Goal: Transaction & Acquisition: Purchase product/service

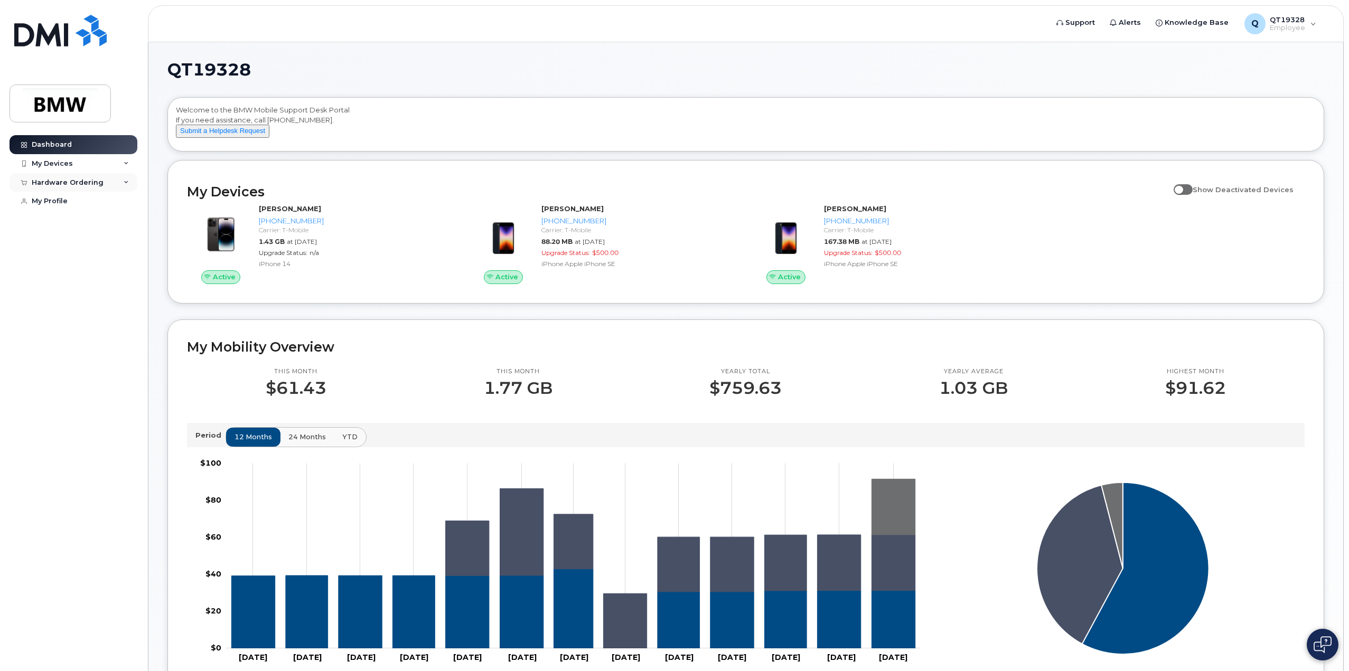
click at [66, 180] on div "Hardware Ordering" at bounding box center [68, 183] width 72 height 8
click at [57, 222] on div "New Order" at bounding box center [56, 222] width 40 height 10
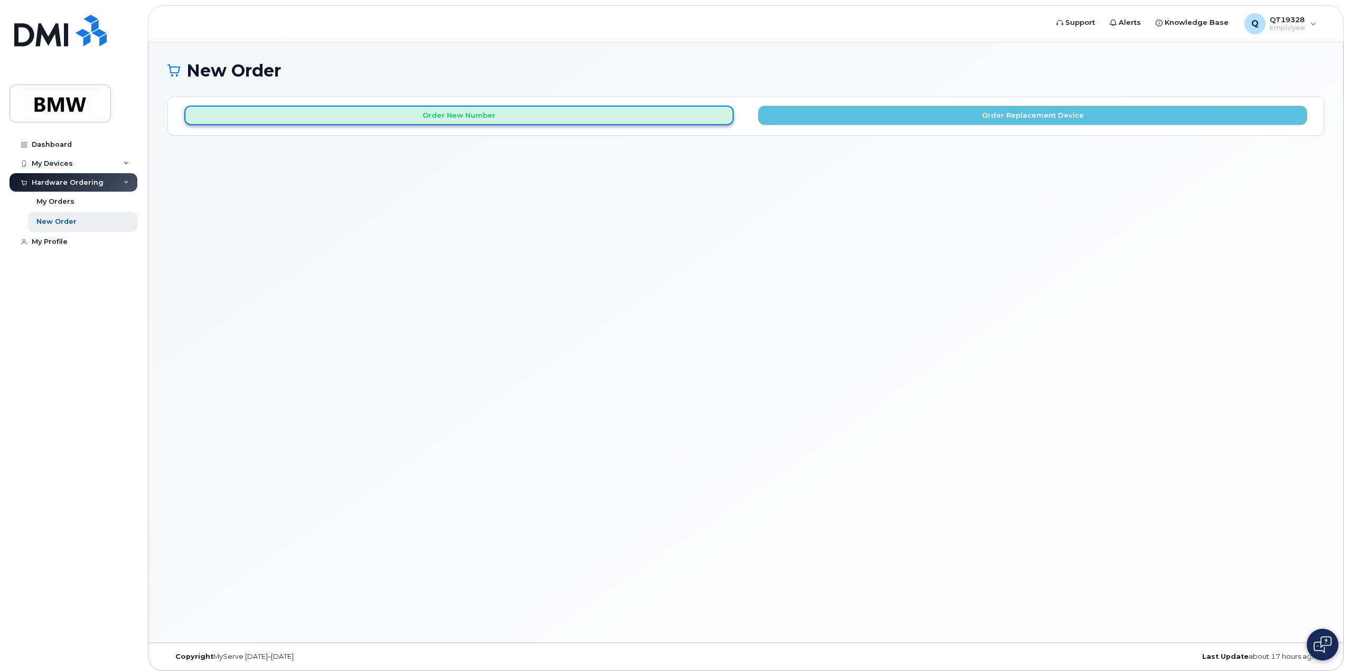
click at [481, 115] on button "Order New Number" at bounding box center [458, 116] width 549 height 20
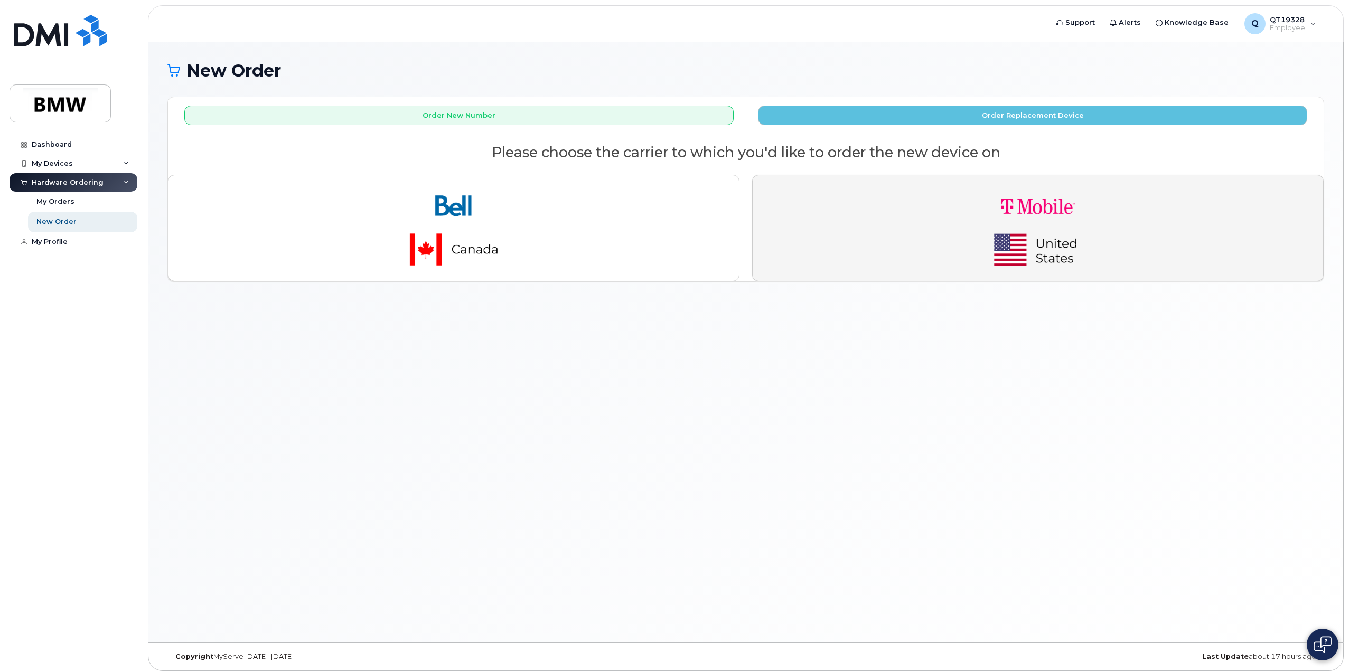
click at [1064, 200] on img "button" at bounding box center [1038, 228] width 148 height 89
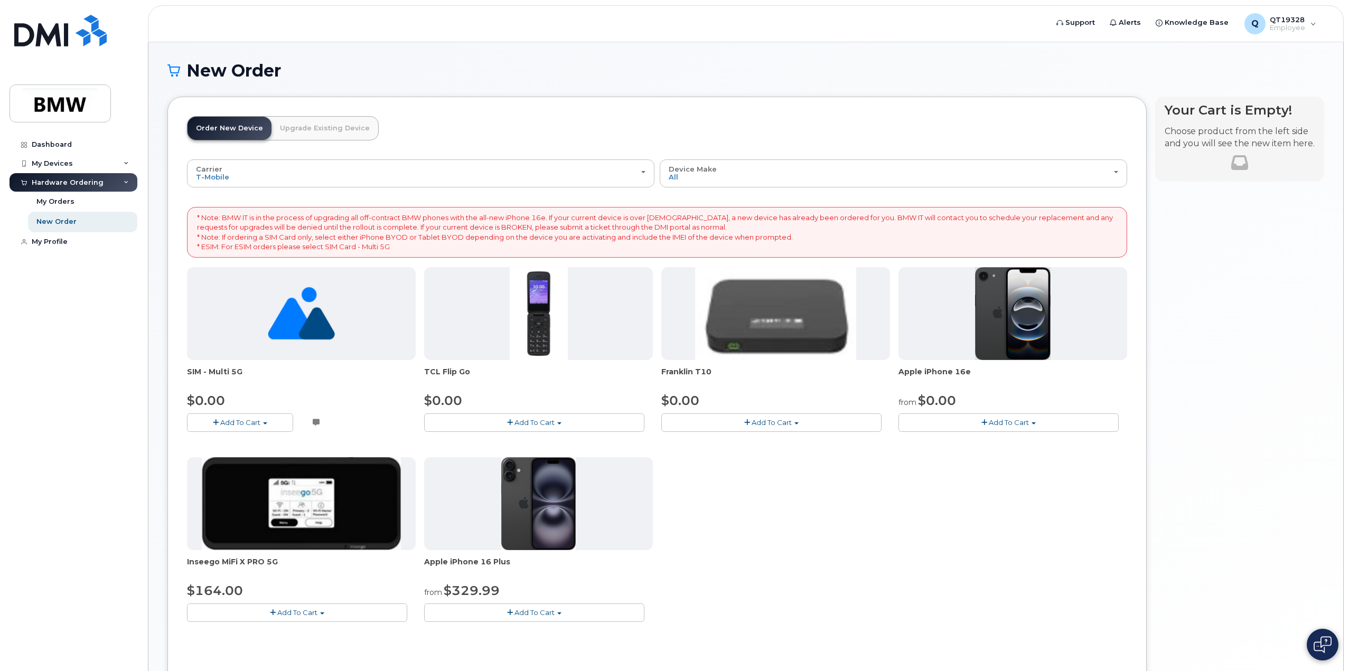
click at [994, 422] on span "Add To Cart" at bounding box center [1009, 422] width 40 height 8
click at [974, 442] on link "$0.00 - 30 Month Activation (128GB)" at bounding box center [977, 442] width 152 height 13
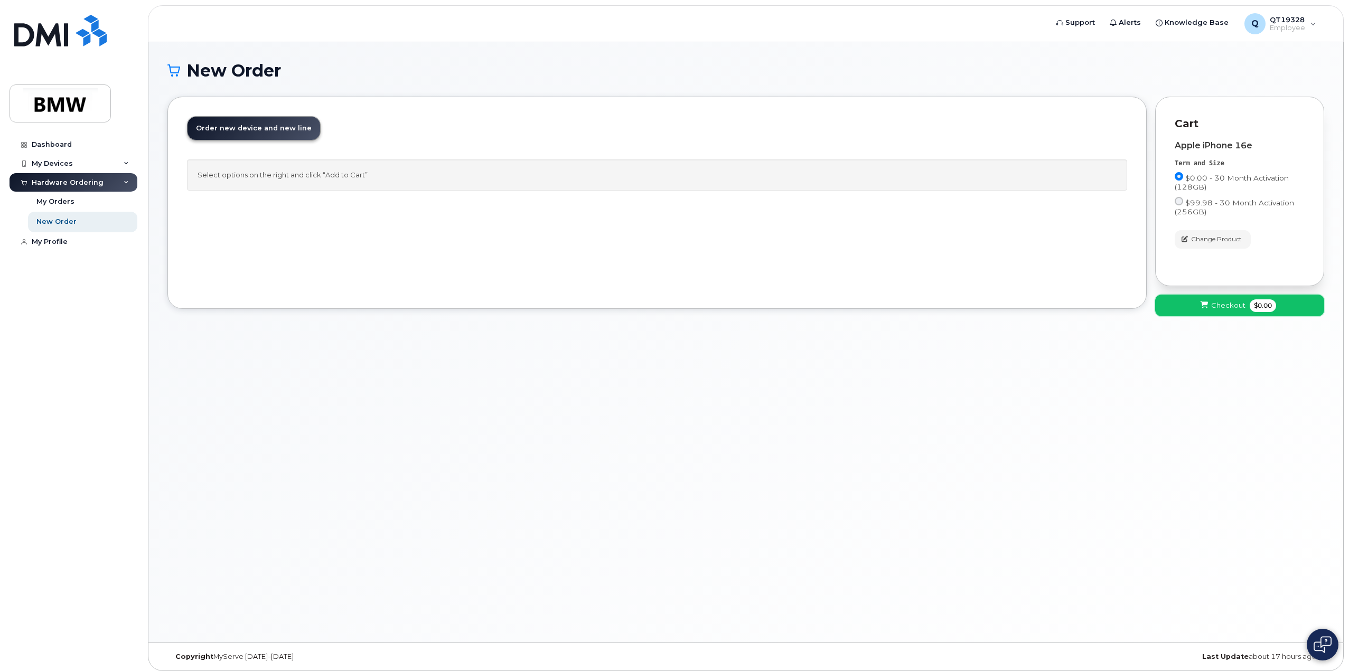
click at [1225, 310] on button "Checkout $0.00" at bounding box center [1239, 306] width 169 height 22
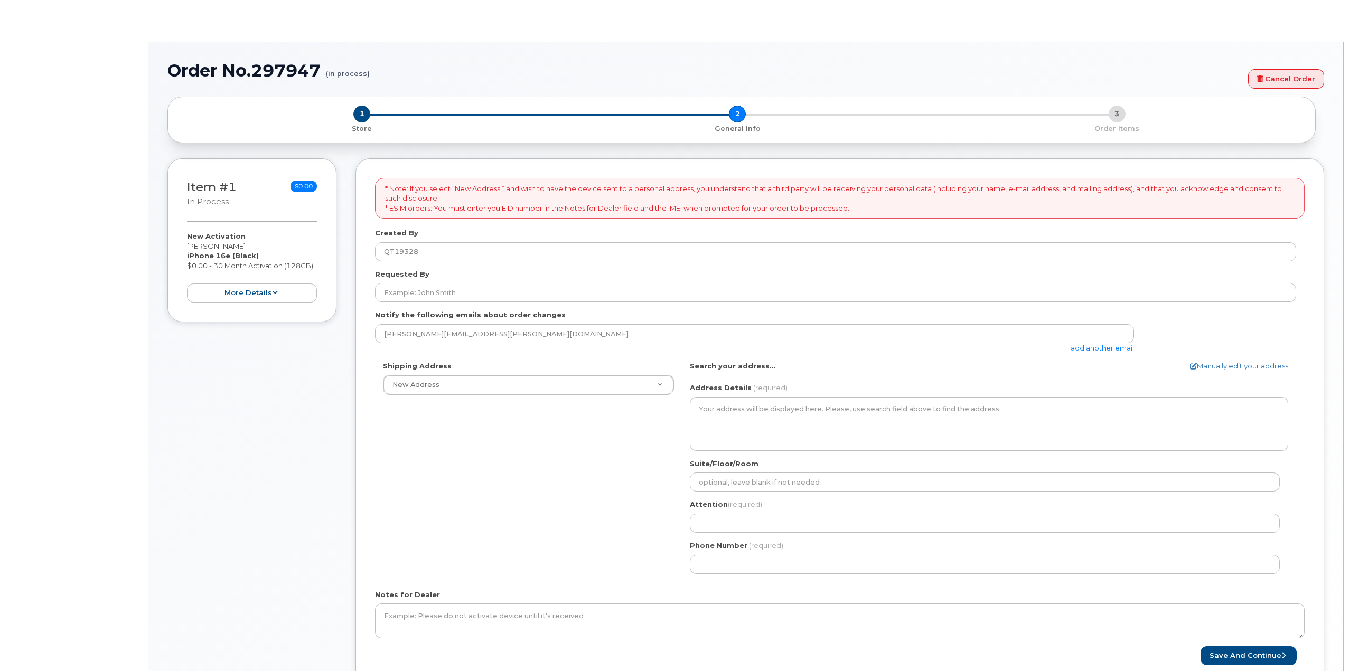
select select
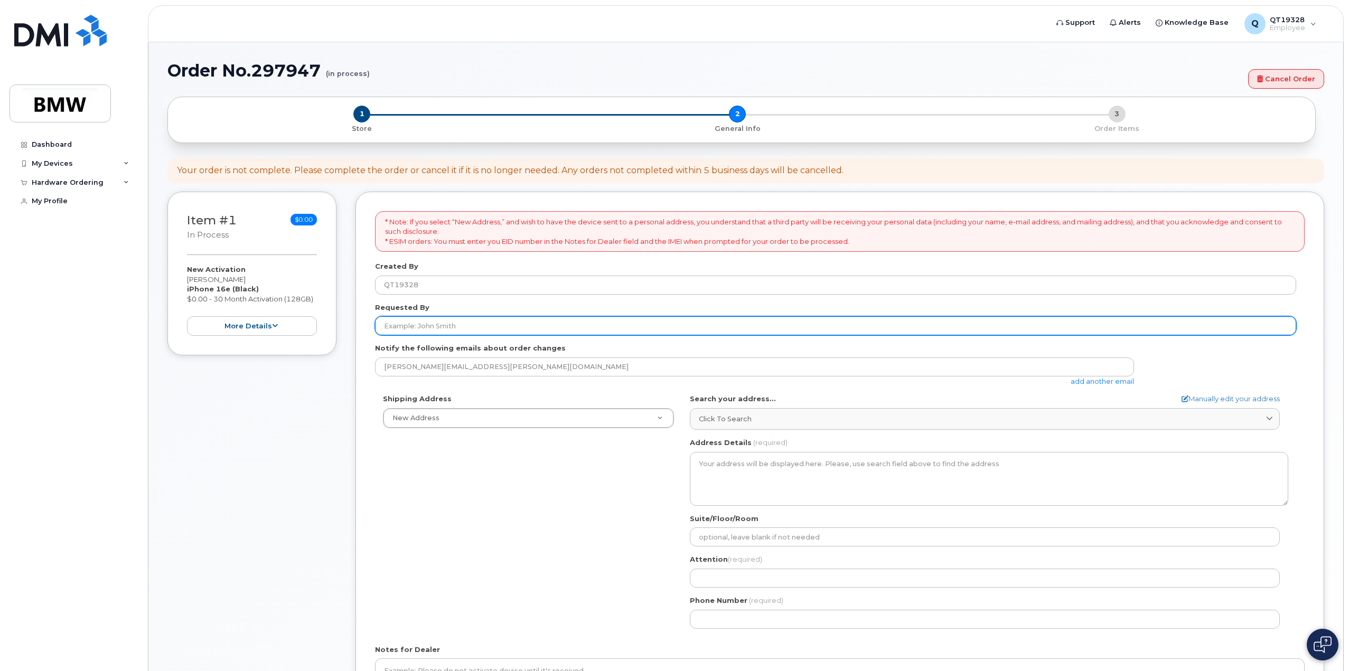
click at [466, 325] on input "Requested By" at bounding box center [835, 325] width 921 height 19
type input "[PERSON_NAME]"
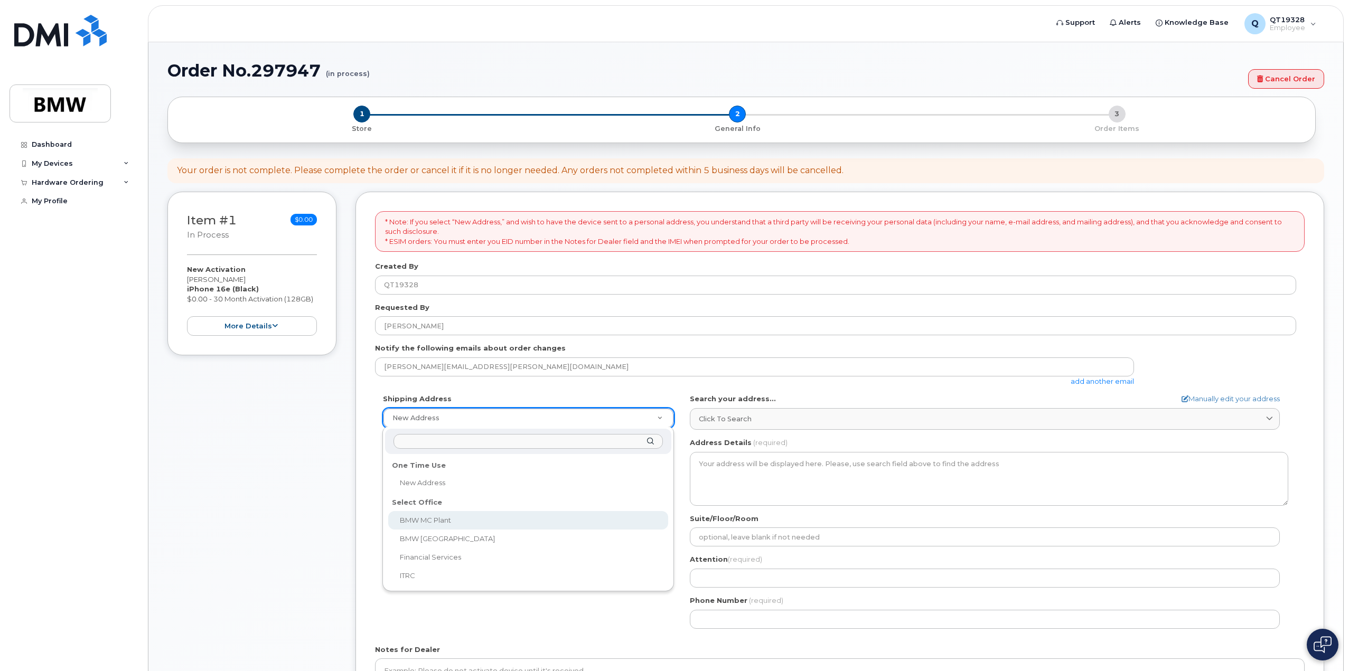
select select
type textarea "[STREET_ADDRESS] Greer [US_STATE] 29651-6731"
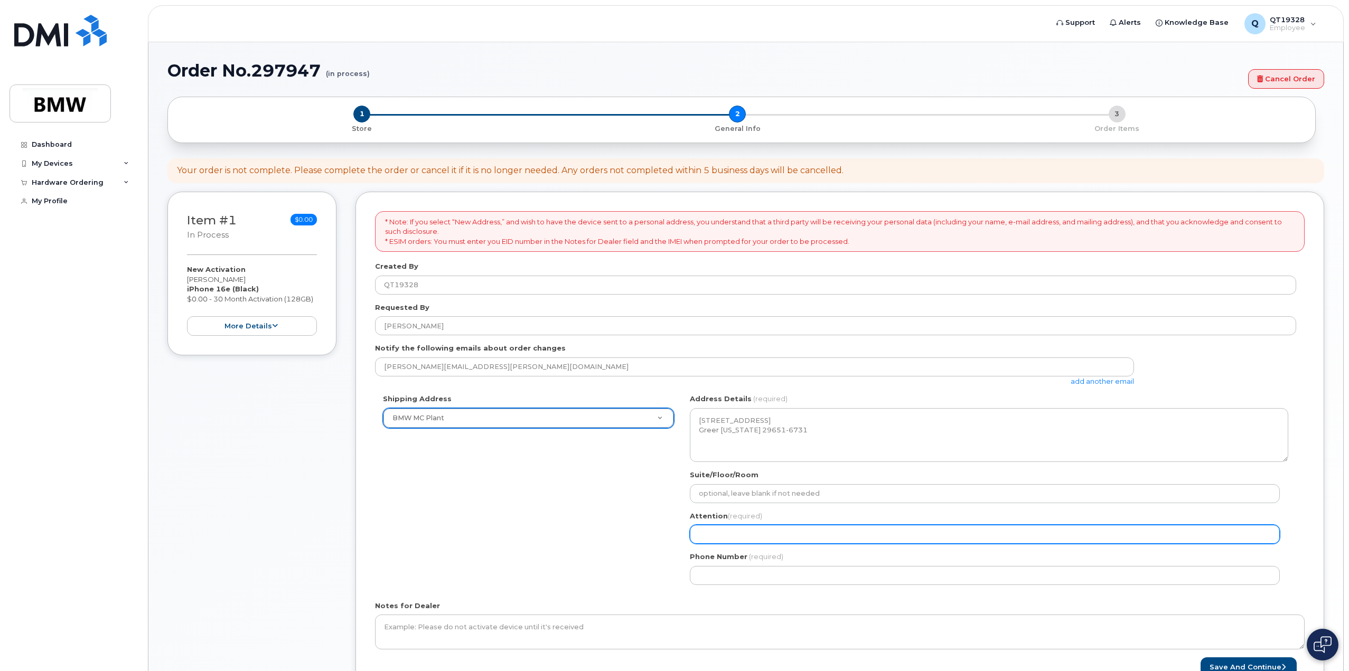
click at [727, 538] on input "Attention (required)" at bounding box center [985, 534] width 590 height 19
select select
type input "G"
select select
type input "Gr"
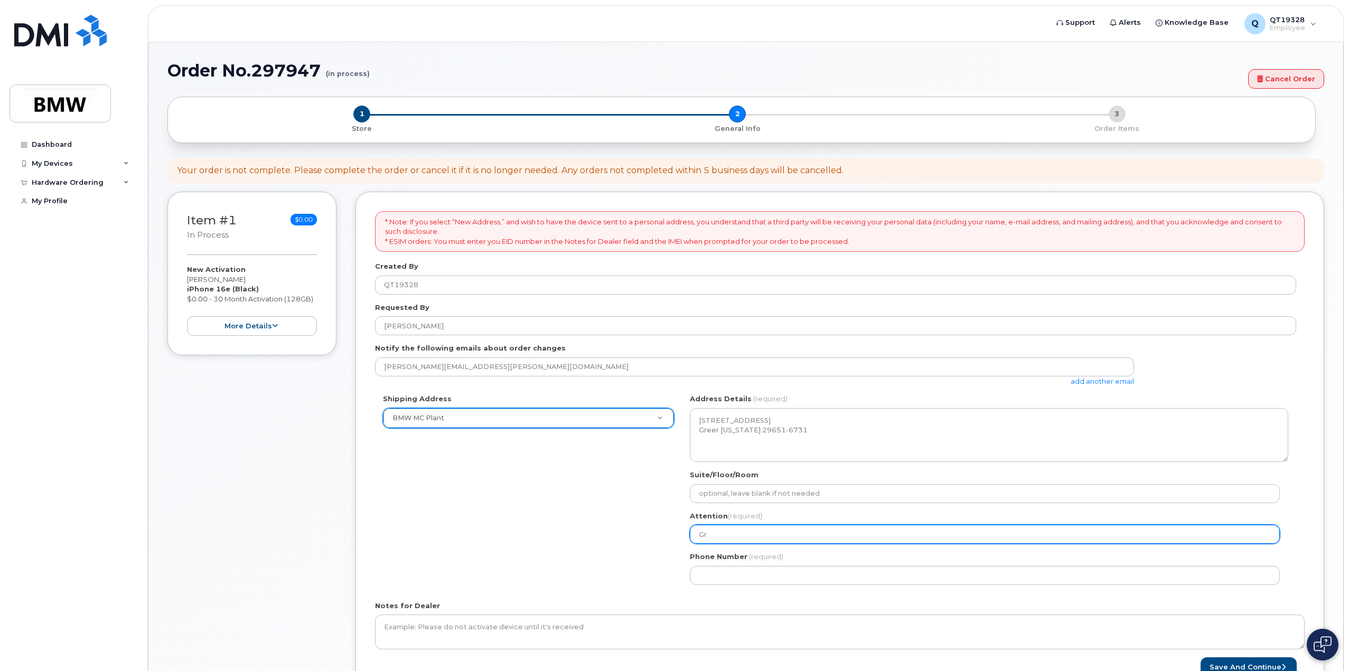
select select
type input "Gre"
select select
type input "[PERSON_NAME]"
select select
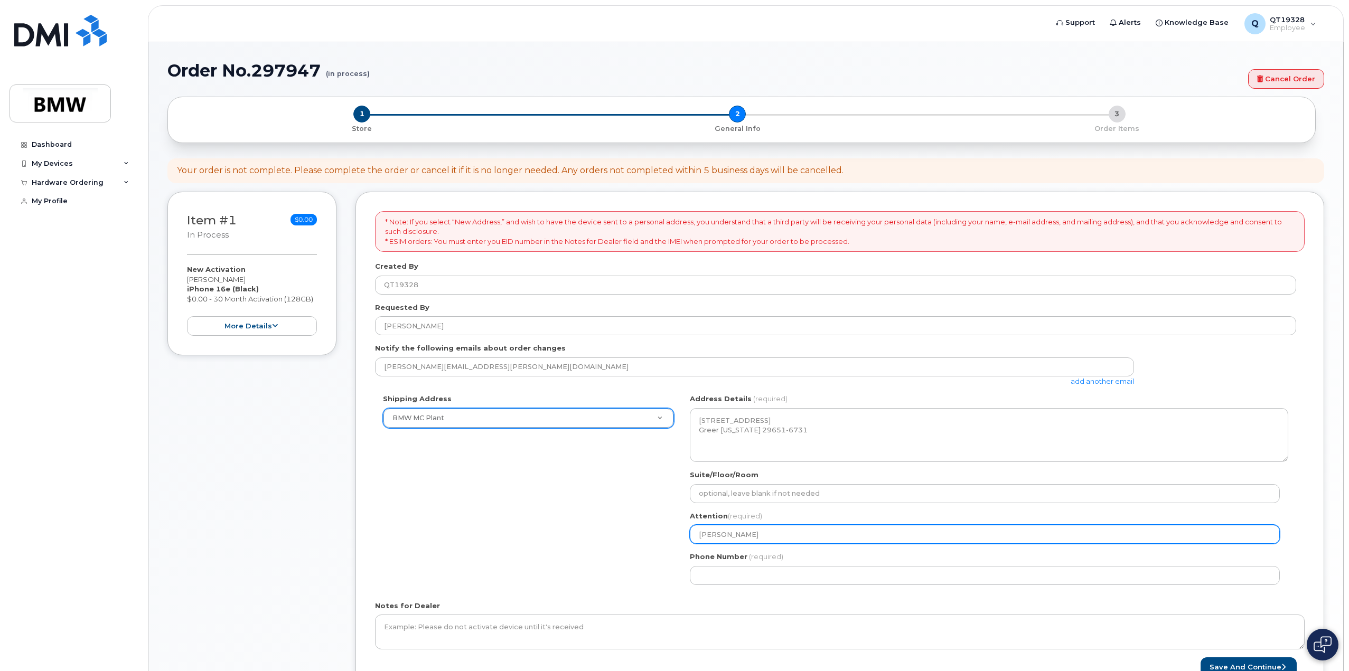
type input "[PERSON_NAME]"
select select
type input "[PERSON_NAME]"
select select
type input "Greg Wal"
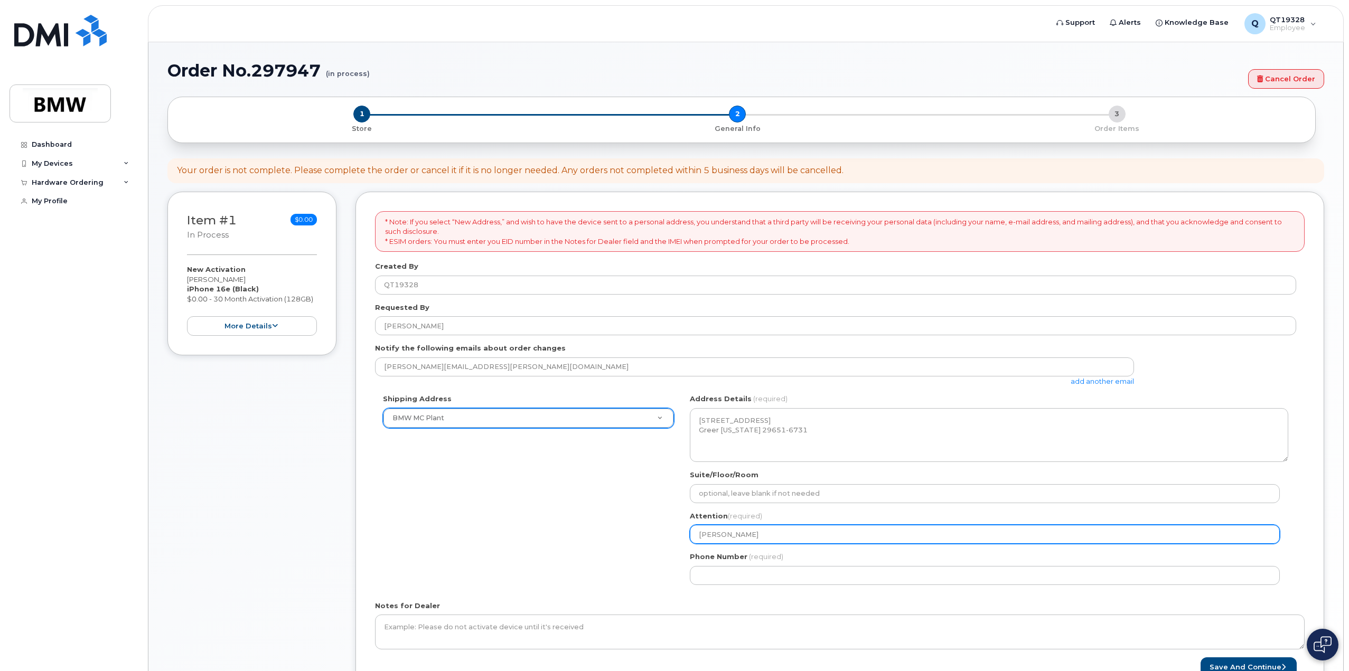
select select
type input "Greg Walk"
select select
type input "Greg Walke"
select select
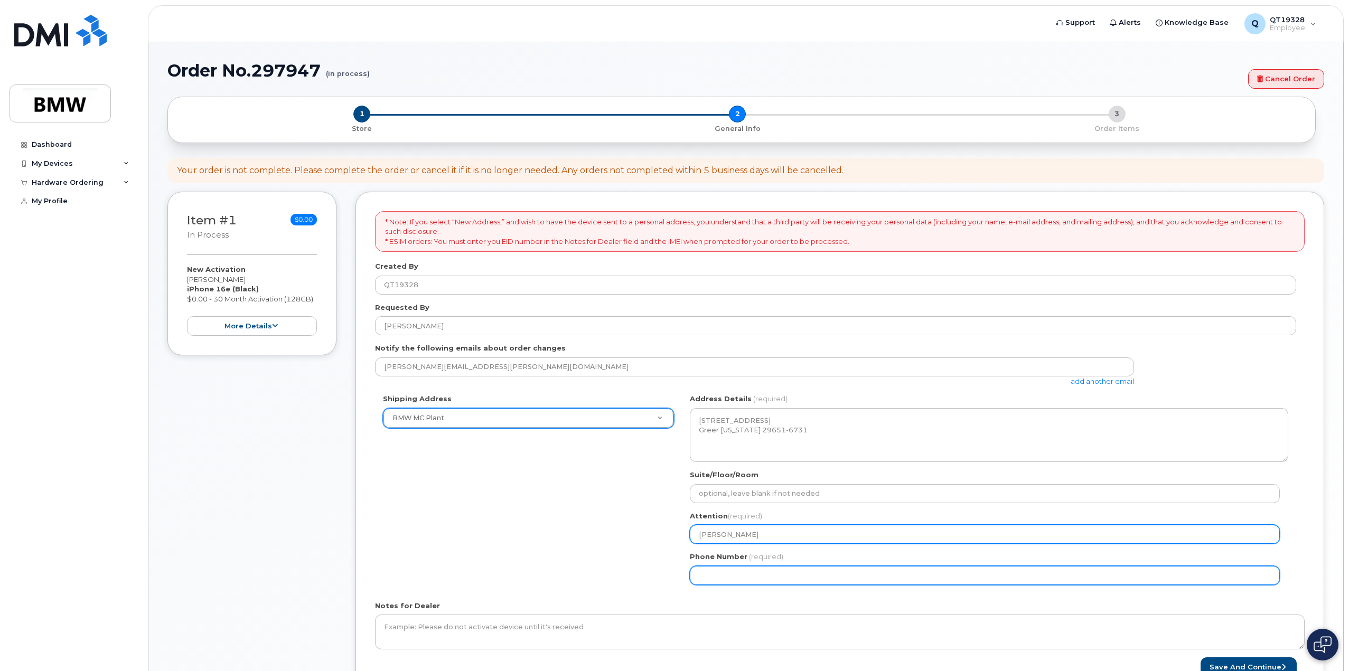
type input "Greg Walker"
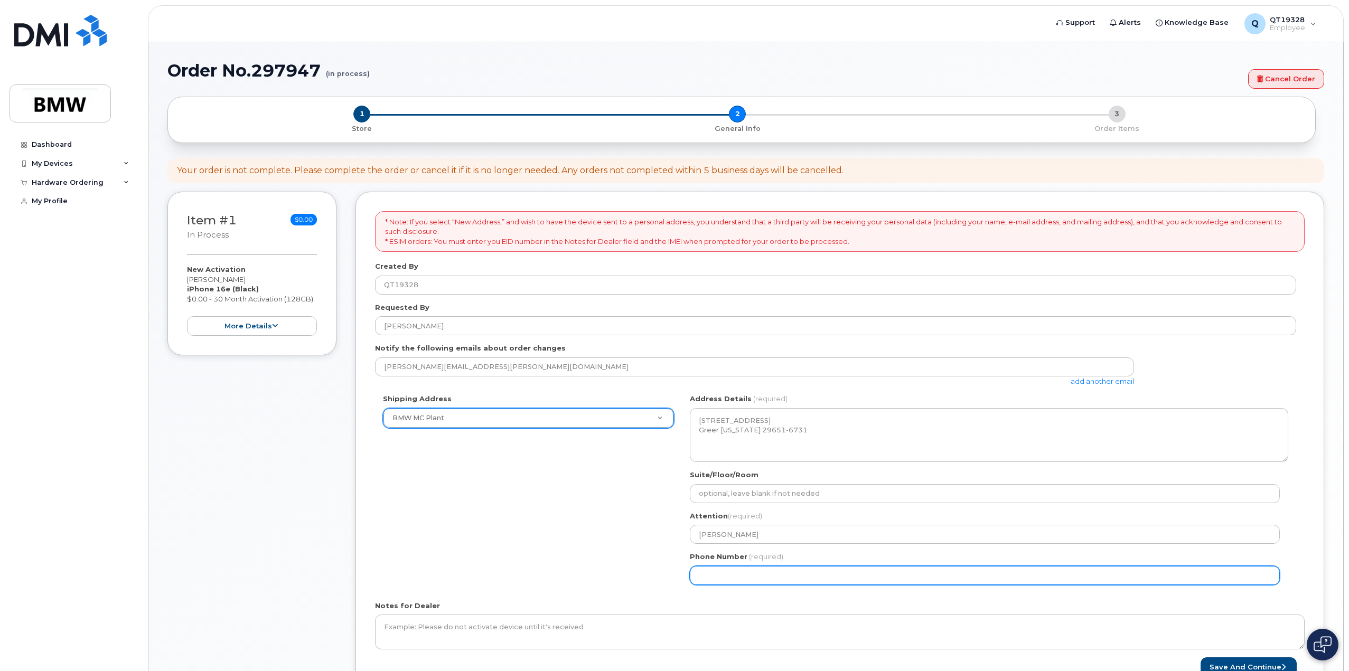
click at [712, 575] on input "Phone Number" at bounding box center [985, 575] width 590 height 19
select select
type input "864790014"
select select
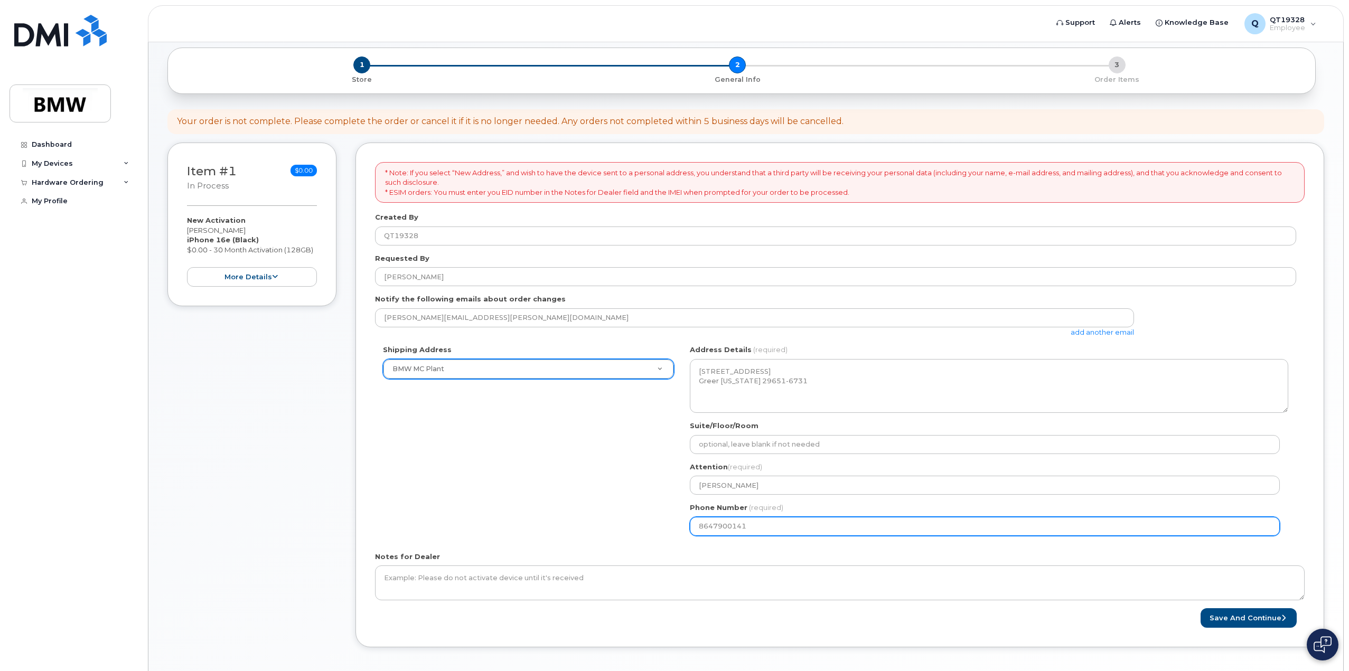
scroll to position [91, 0]
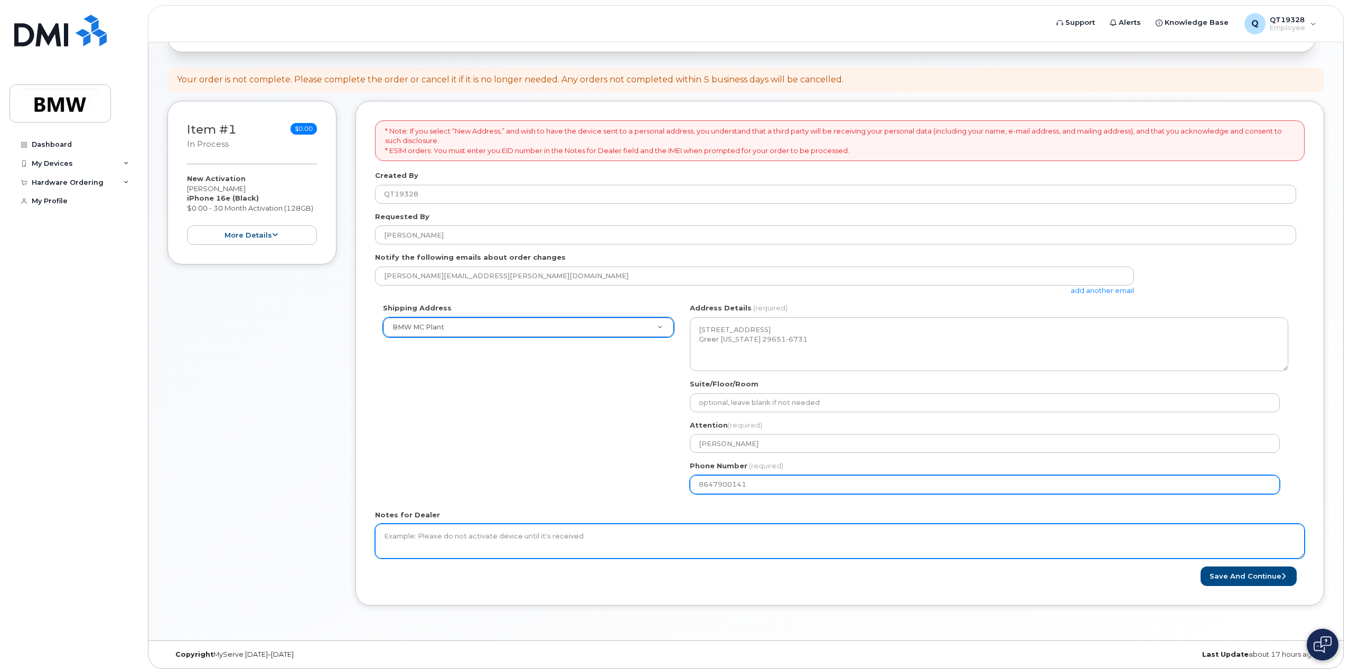
type input "8647900141"
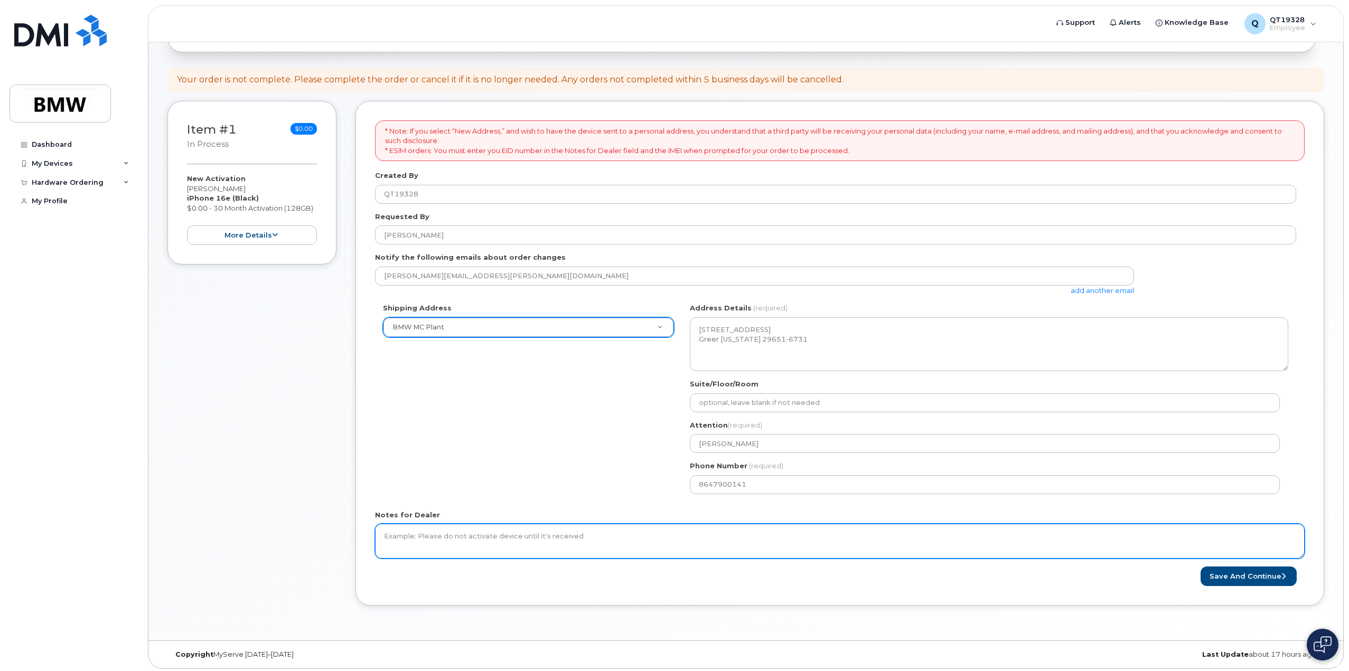
click at [436, 535] on textarea "Notes for Dealer" at bounding box center [840, 541] width 930 height 35
type textarea "Phone for new robot tech Steven McCullough"
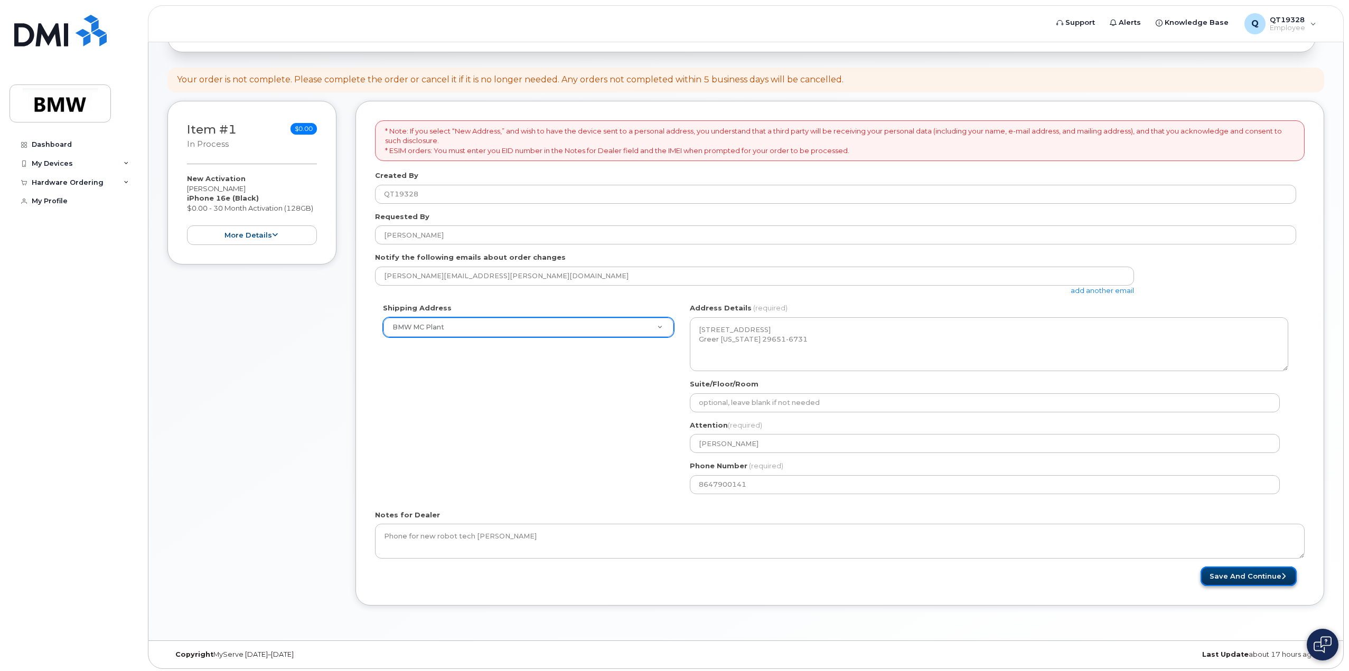
click at [1238, 576] on button "Save and Continue" at bounding box center [1249, 577] width 96 height 20
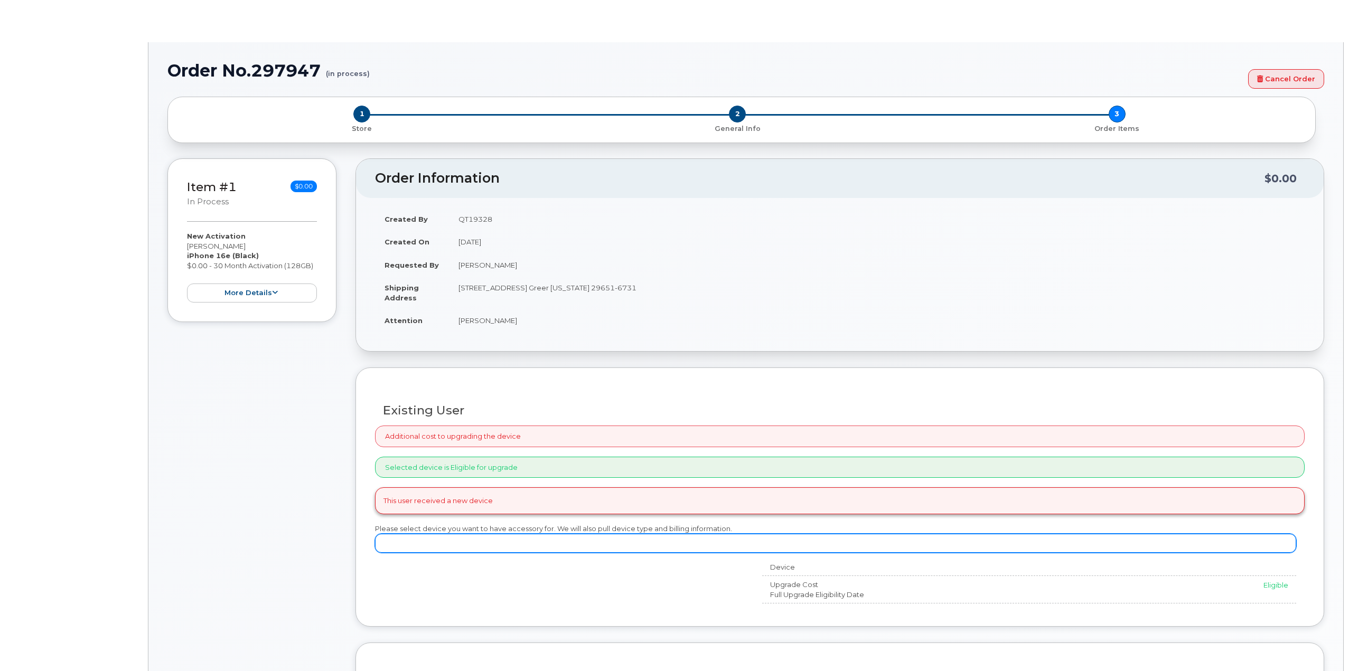
select select "1885307"
radio input "true"
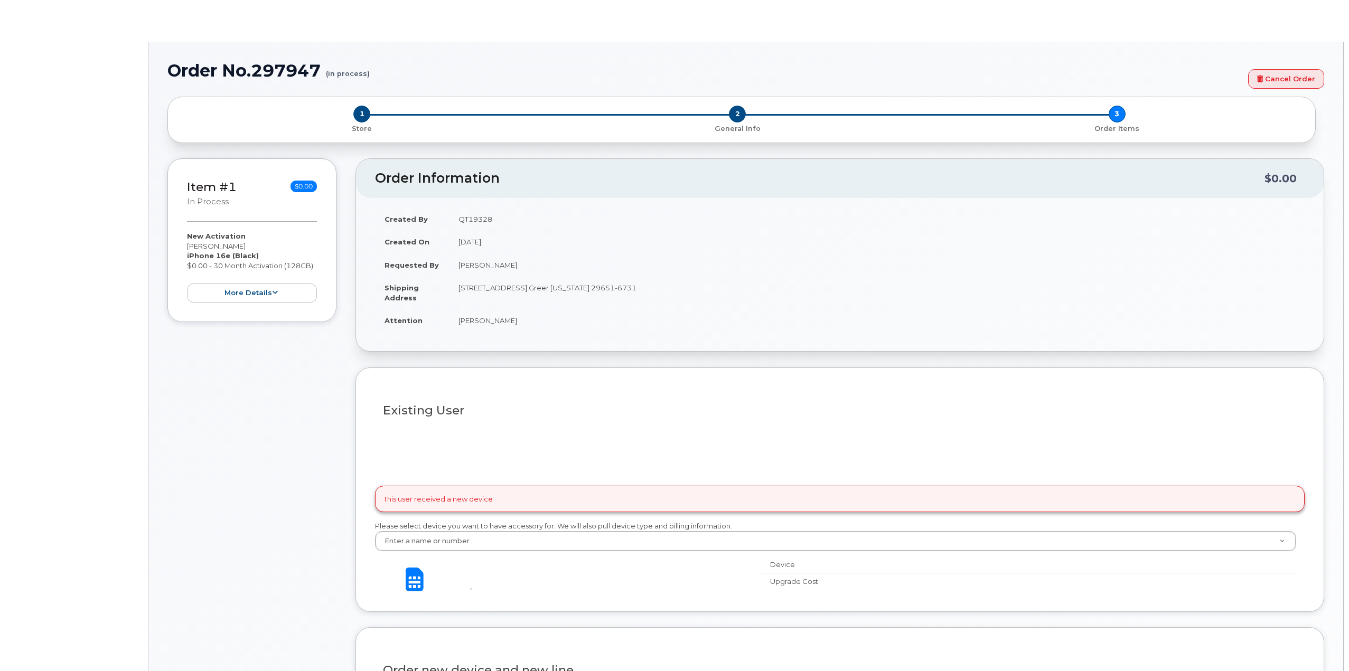
type input "1899237"
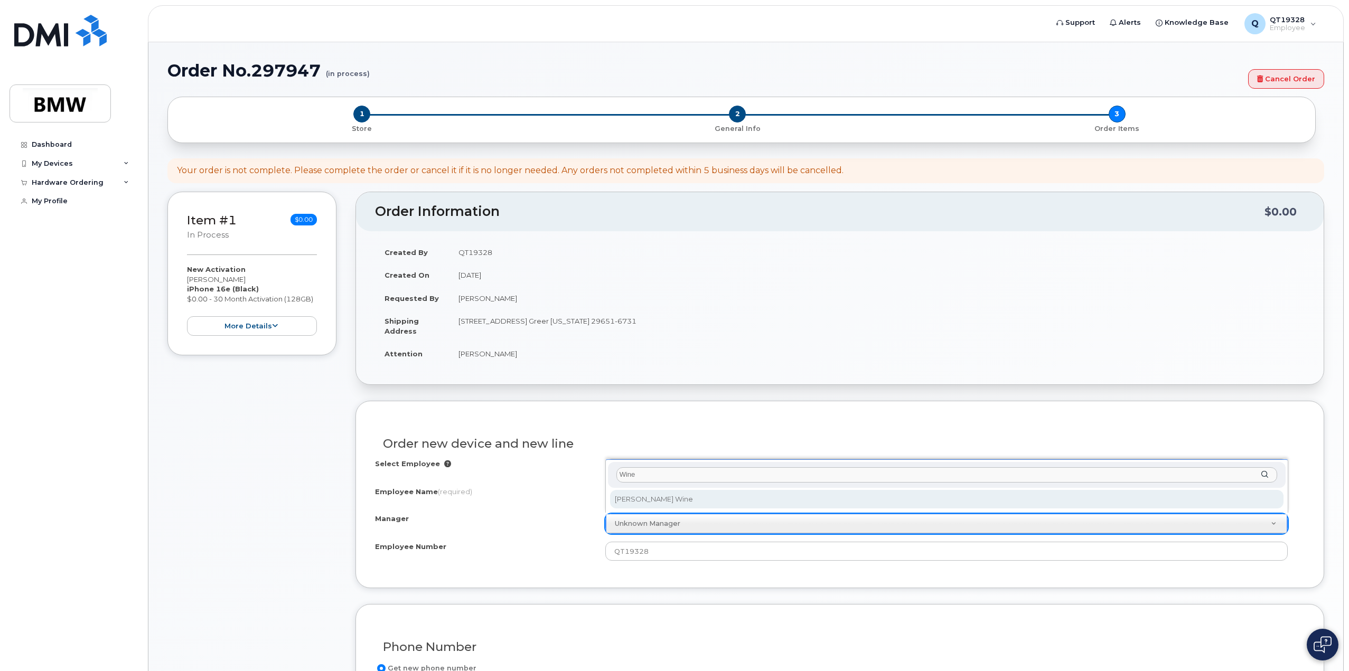
type input "Wine"
select select "1895321"
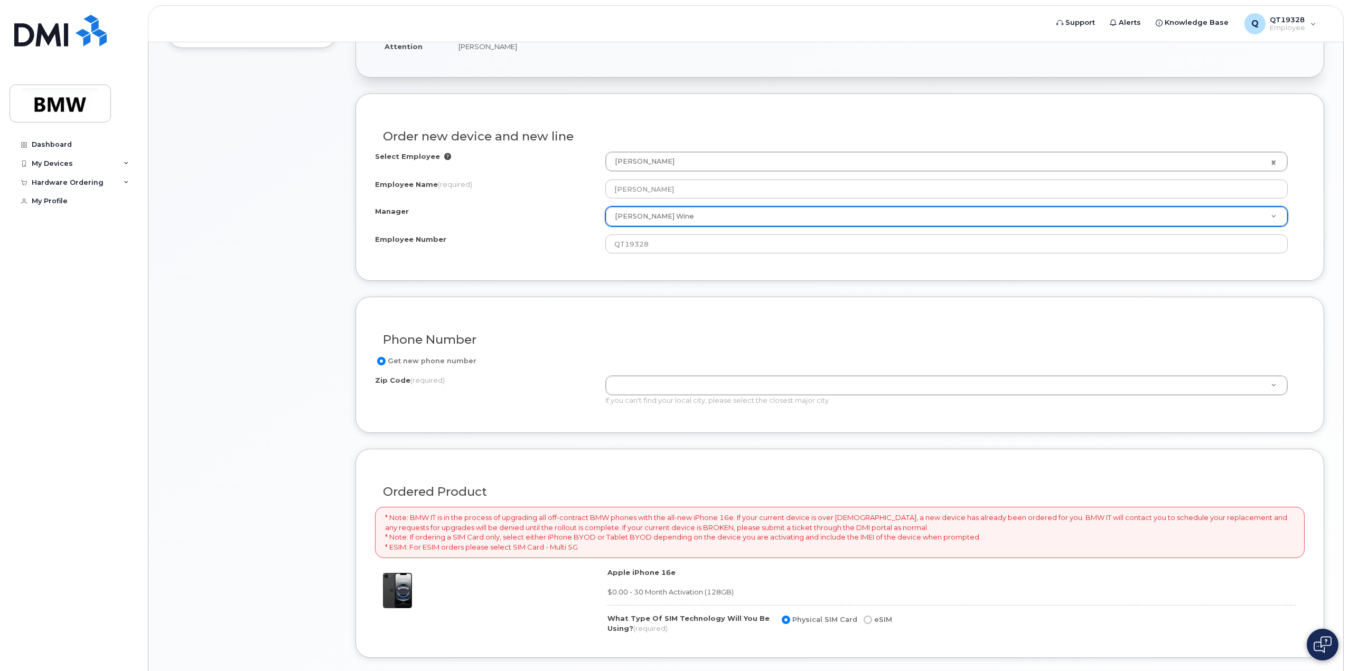
scroll to position [317, 0]
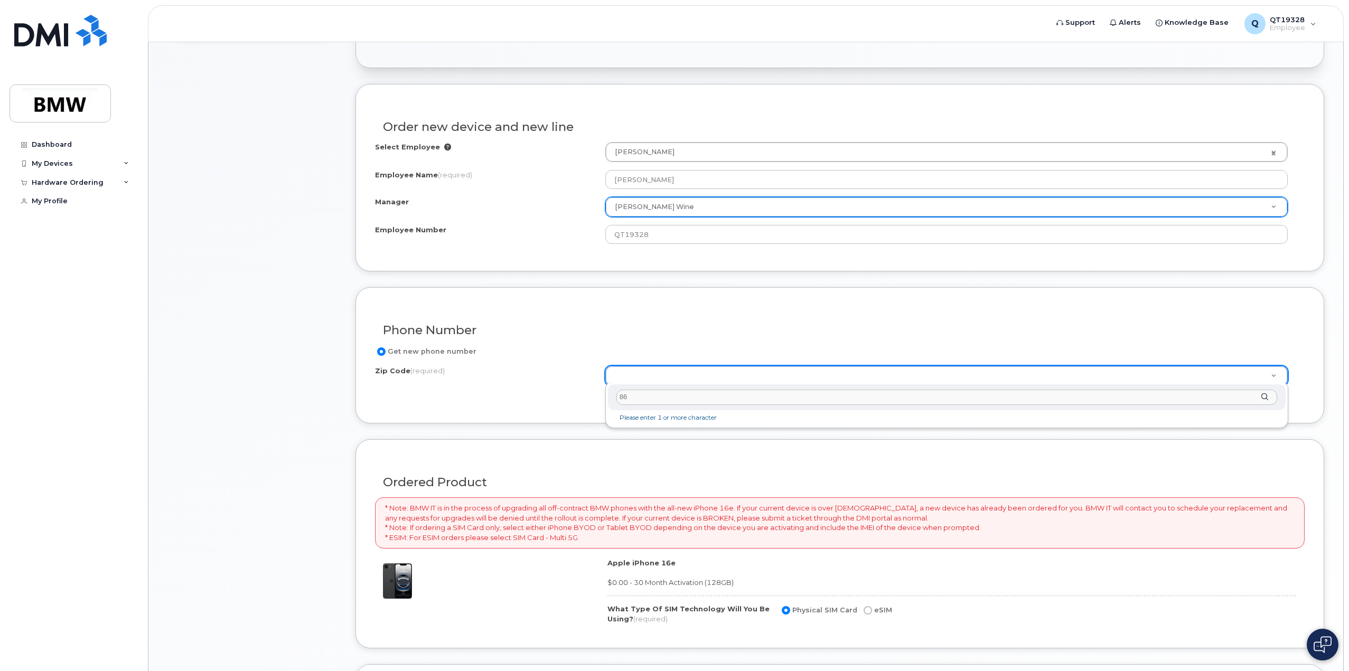
type input "864"
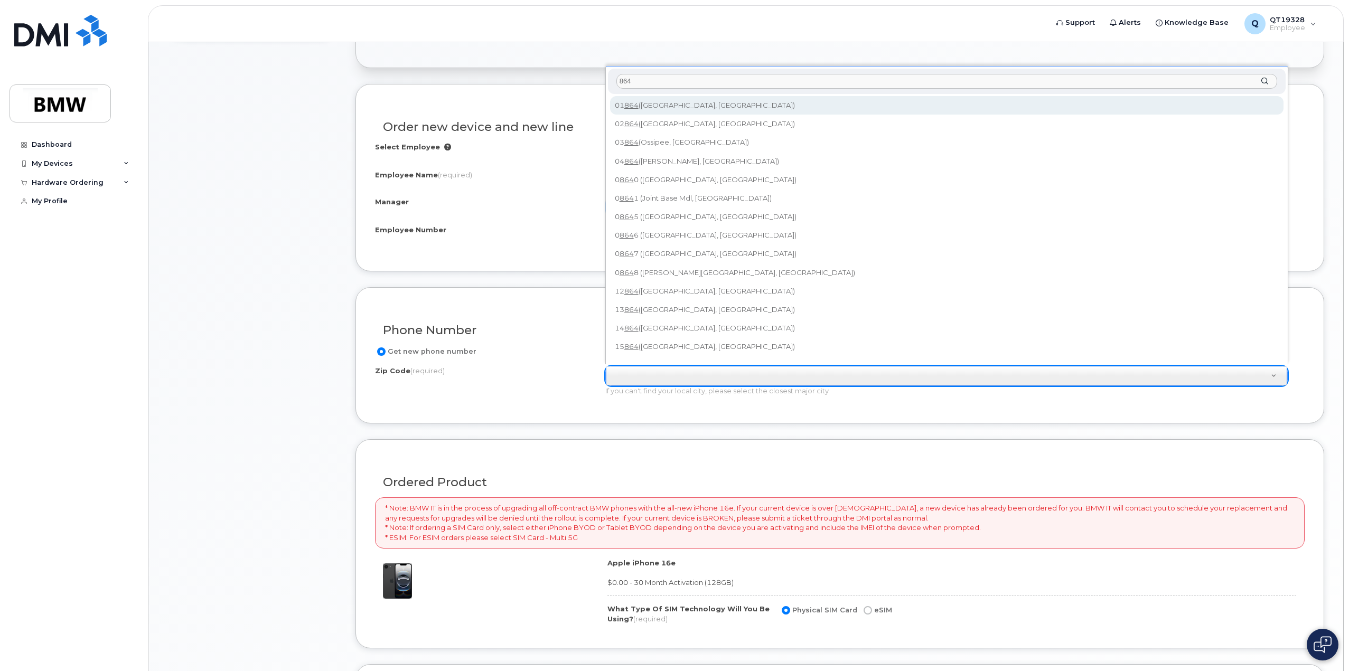
type input "01864 (North Reading, MA)"
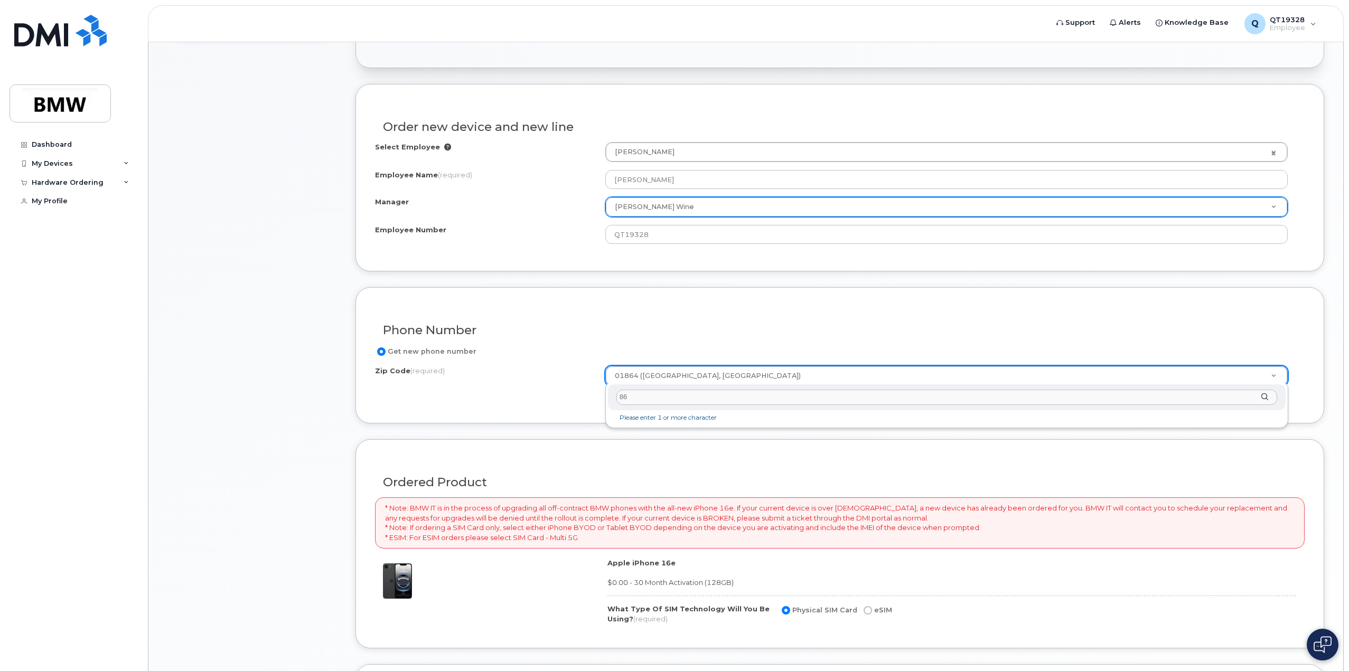
type input "864"
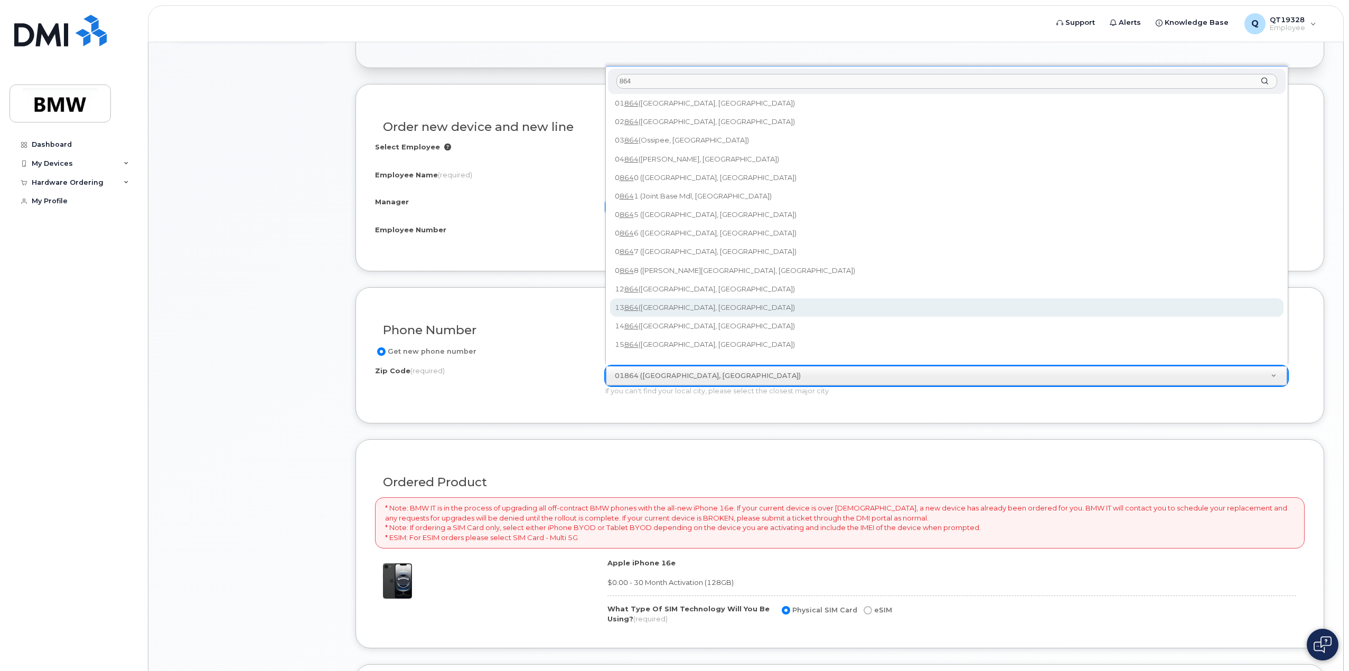
scroll to position [0, 0]
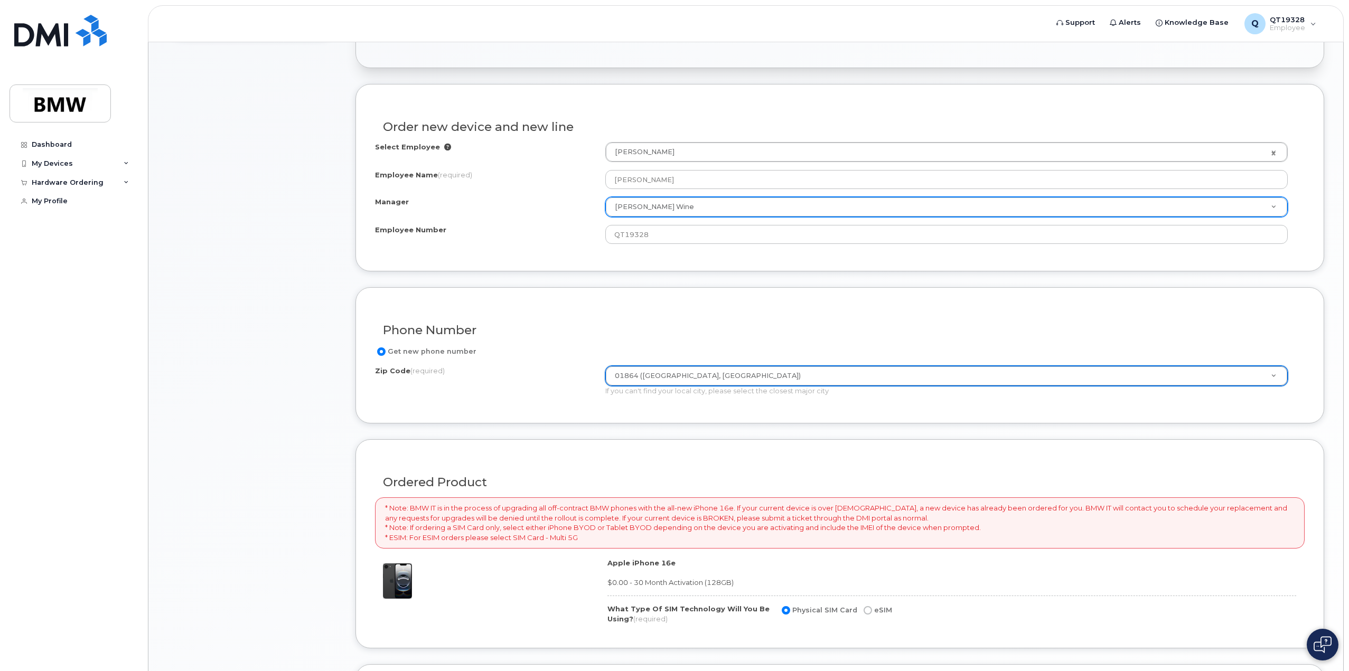
drag, startPoint x: 721, startPoint y: 371, endPoint x: 618, endPoint y: 373, distance: 102.5
click at [649, 401] on input "Zip Code (required)" at bounding box center [946, 397] width 661 height 15
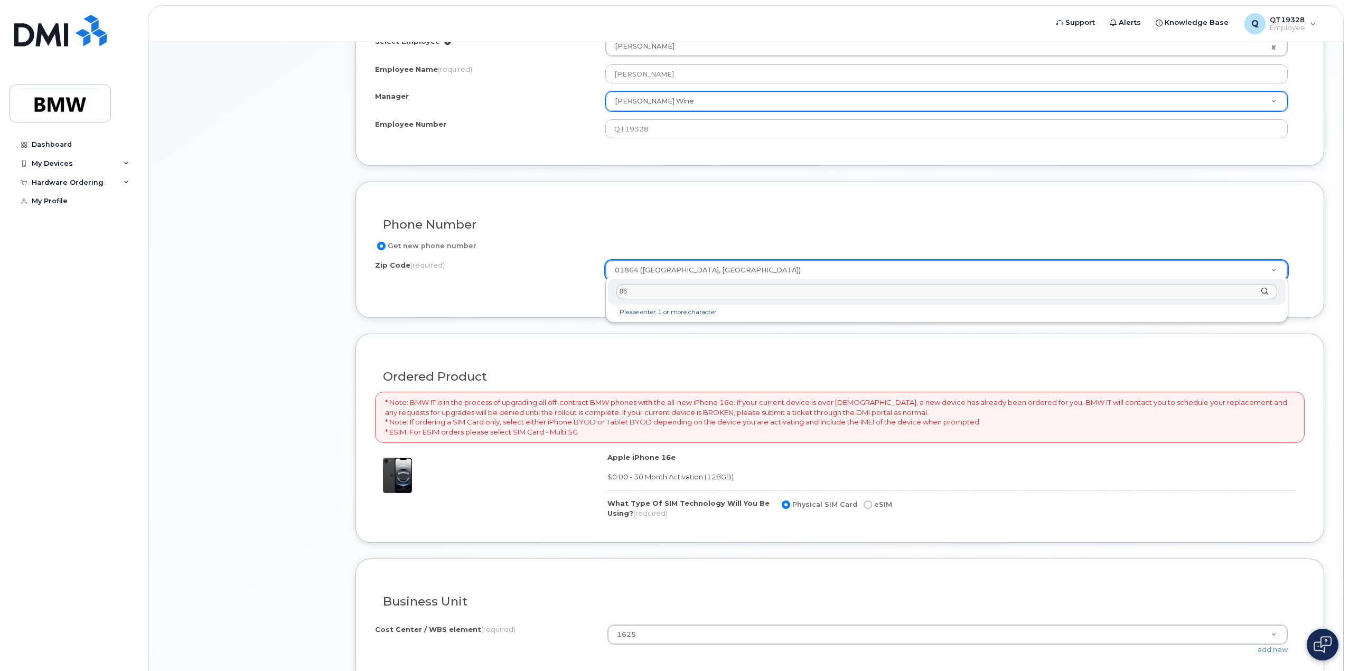
type input "8"
click at [695, 288] on input "Zip Code (required)" at bounding box center [946, 291] width 661 height 15
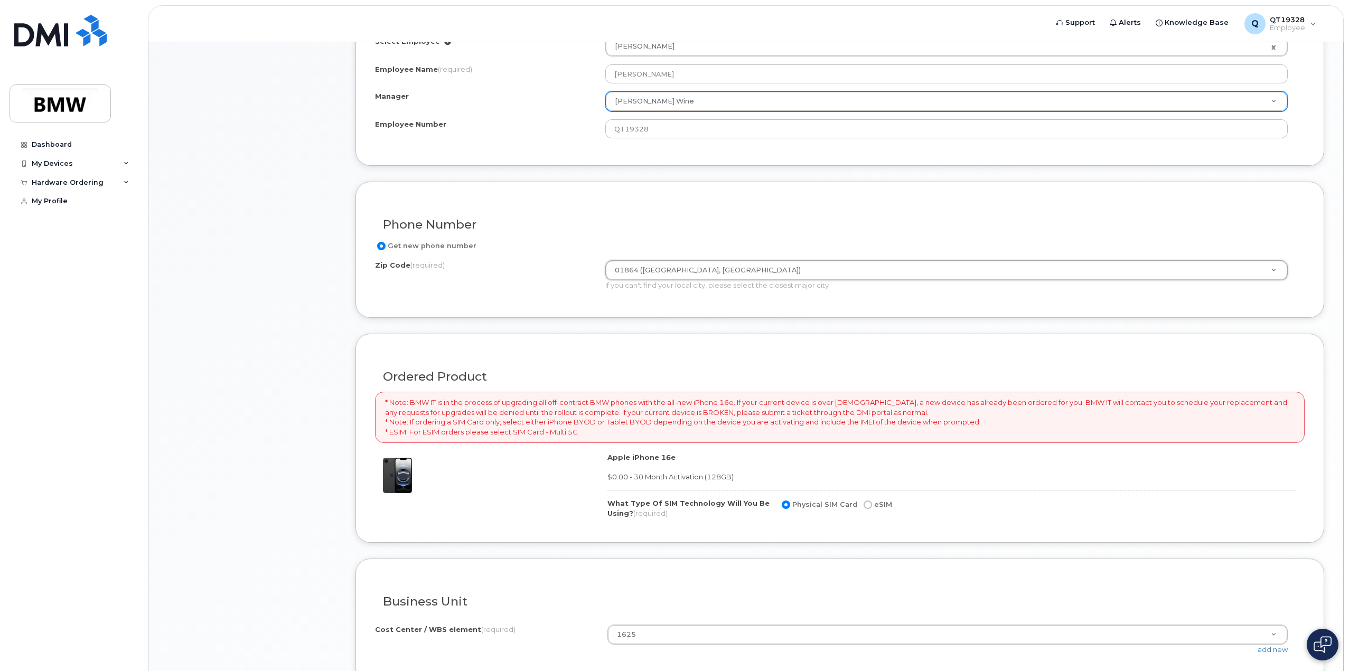
click at [379, 242] on input "Get new phone number" at bounding box center [381, 246] width 8 height 8
click at [424, 261] on span "(required)" at bounding box center [427, 265] width 34 height 8
click at [605, 260] on input "01864 (North Reading, MA)" at bounding box center [605, 260] width 1 height 1
click at [399, 262] on label "Zip Code (required)" at bounding box center [410, 265] width 70 height 10
click at [605, 261] on input "01864 (North Reading, MA)" at bounding box center [605, 260] width 1 height 1
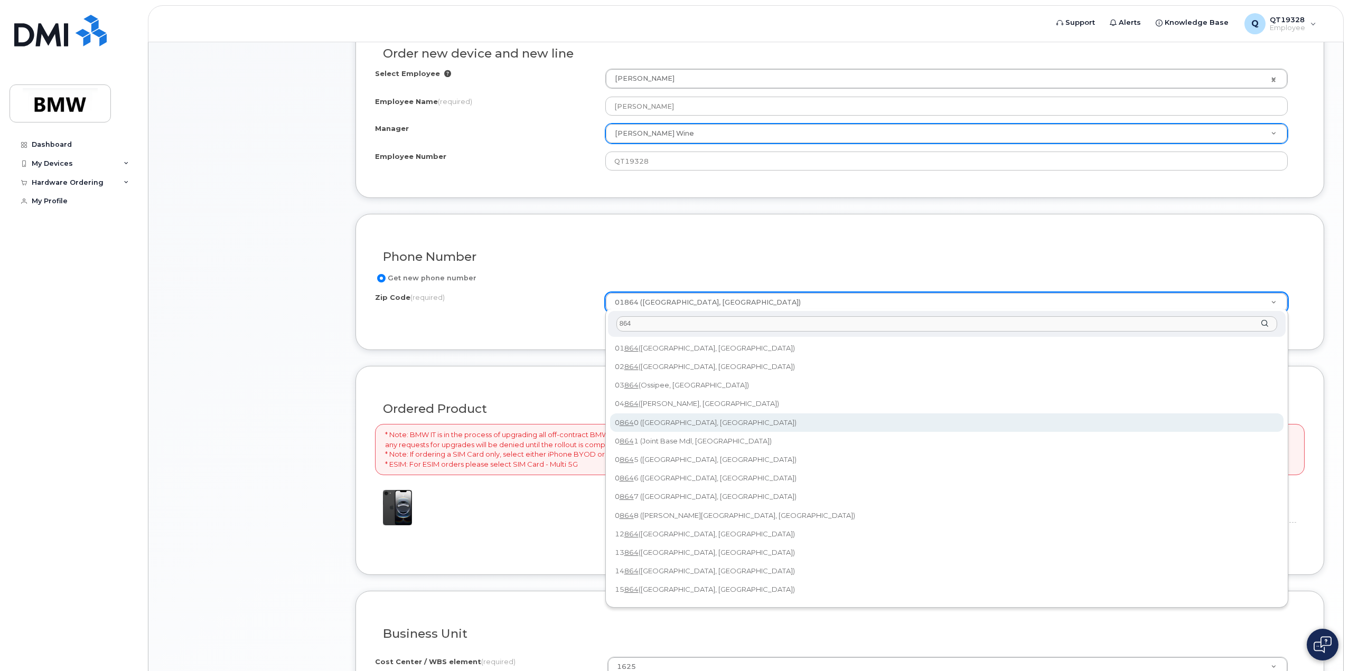
scroll to position [317, 0]
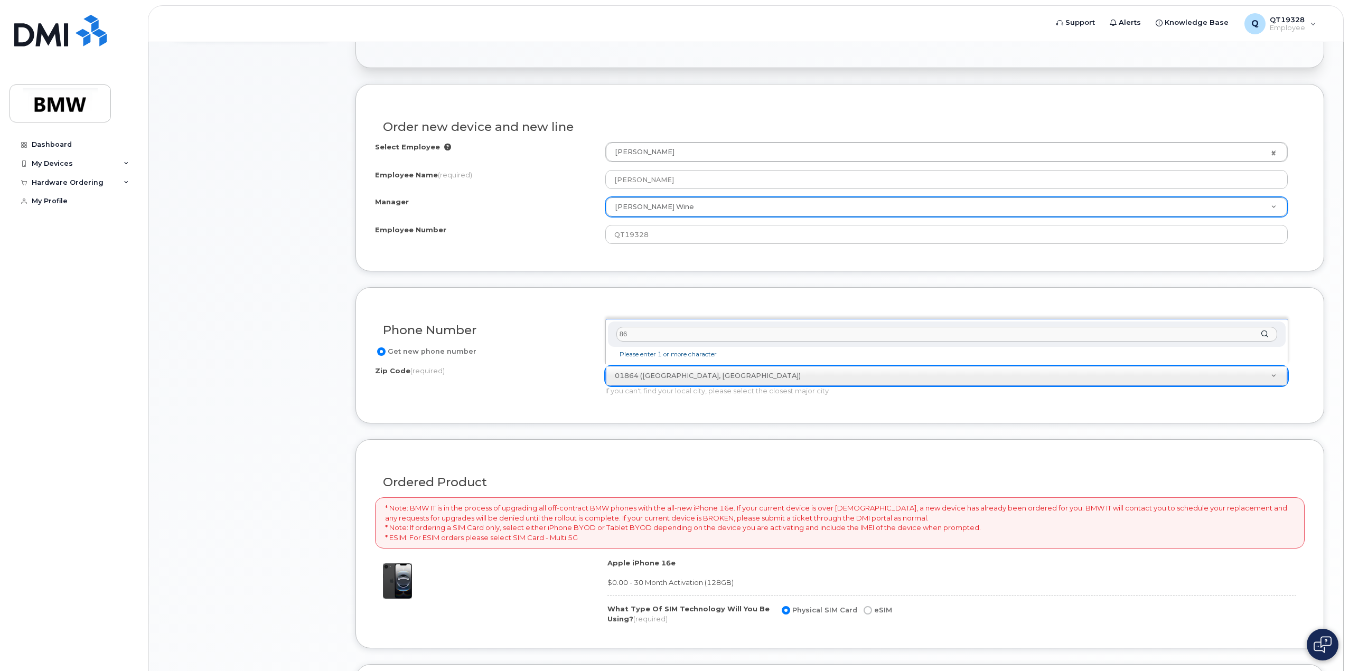
type input "8"
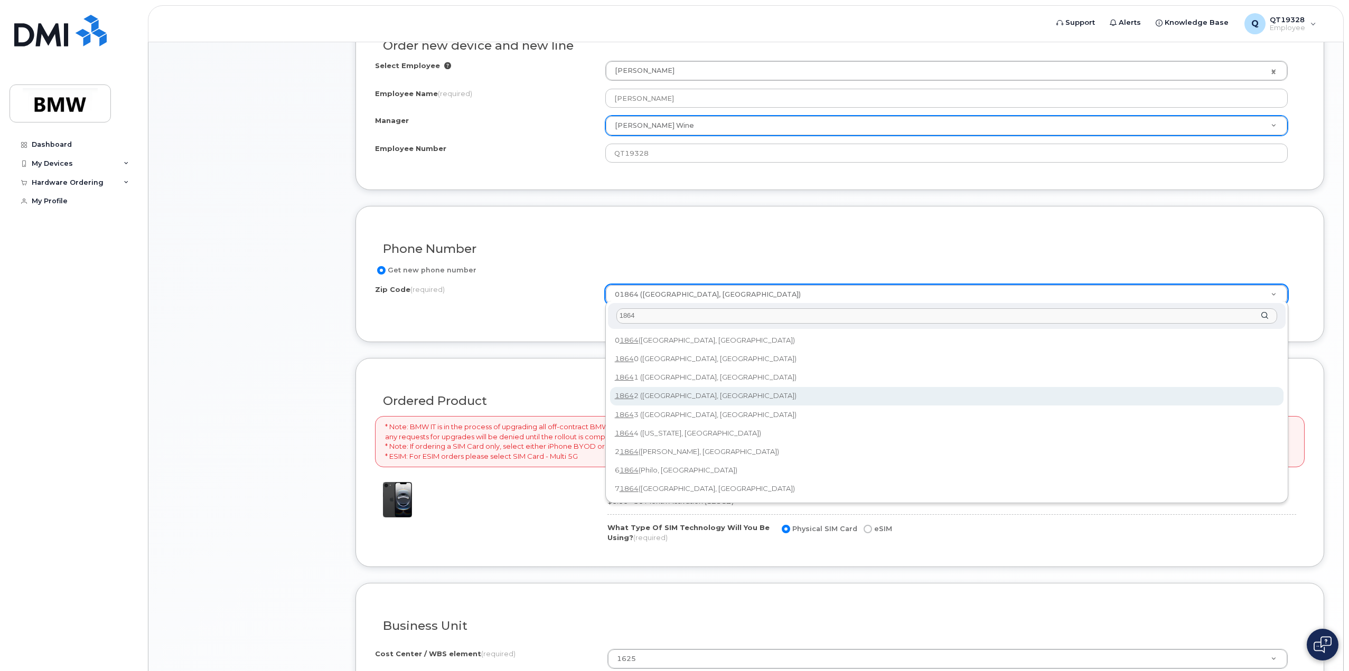
scroll to position [423, 0]
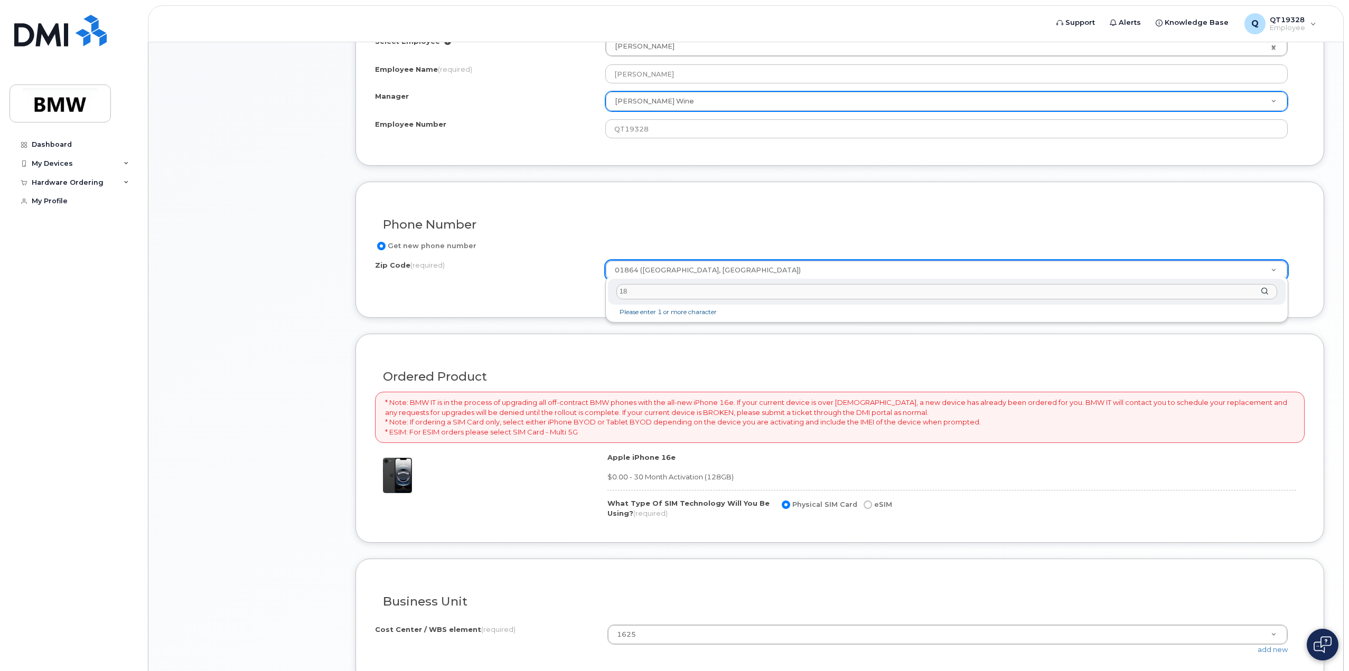
type input "1"
type input "3"
type input "0"
type input "864"
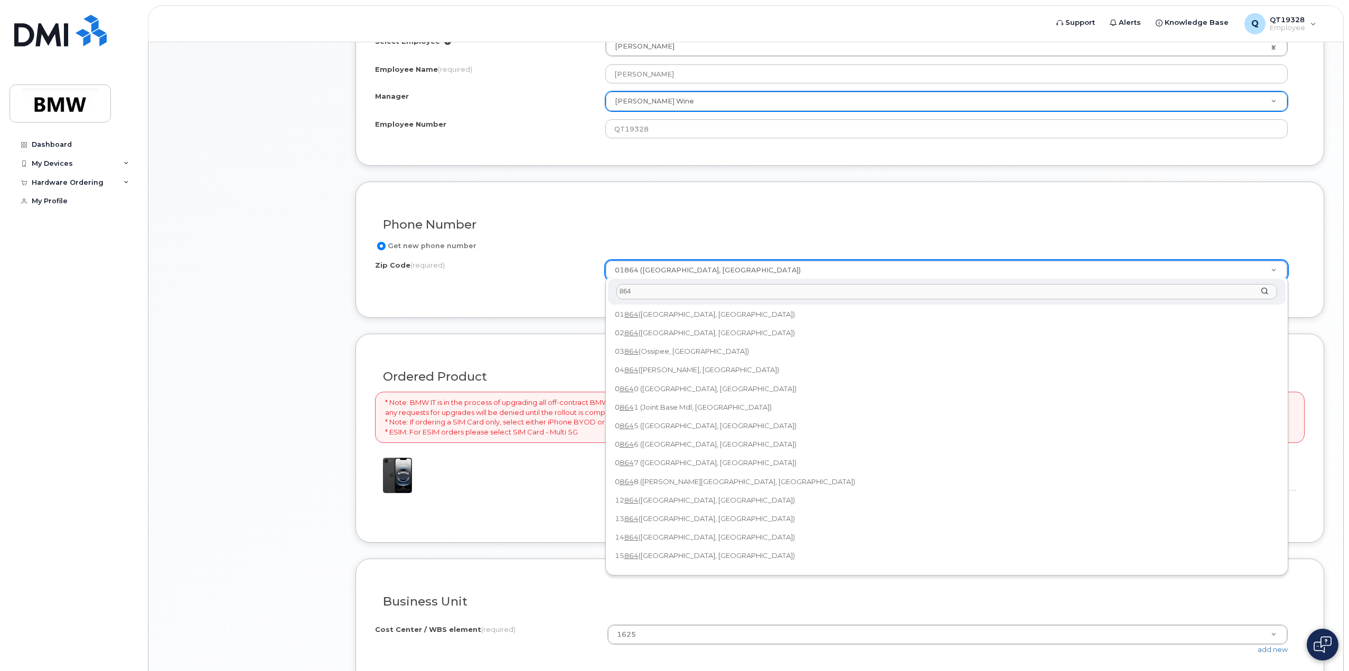
scroll to position [0, 0]
drag, startPoint x: 638, startPoint y: 291, endPoint x: 598, endPoint y: 291, distance: 40.1
click at [598, 291] on body "Support Alerts Knowledge Base Q QT19328 Employee English Français Sign out Dash…" at bounding box center [674, 179] width 1349 height 1204
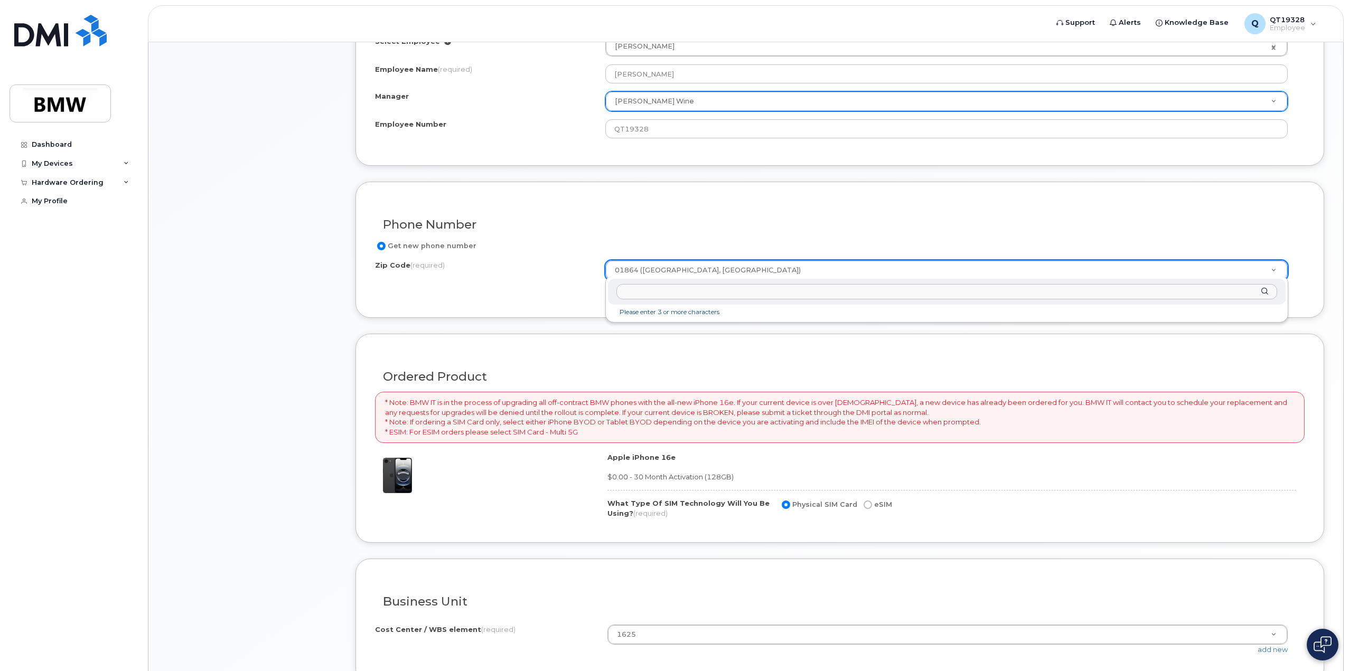
drag, startPoint x: 662, startPoint y: 267, endPoint x: 589, endPoint y: 279, distance: 74.0
type input "864"
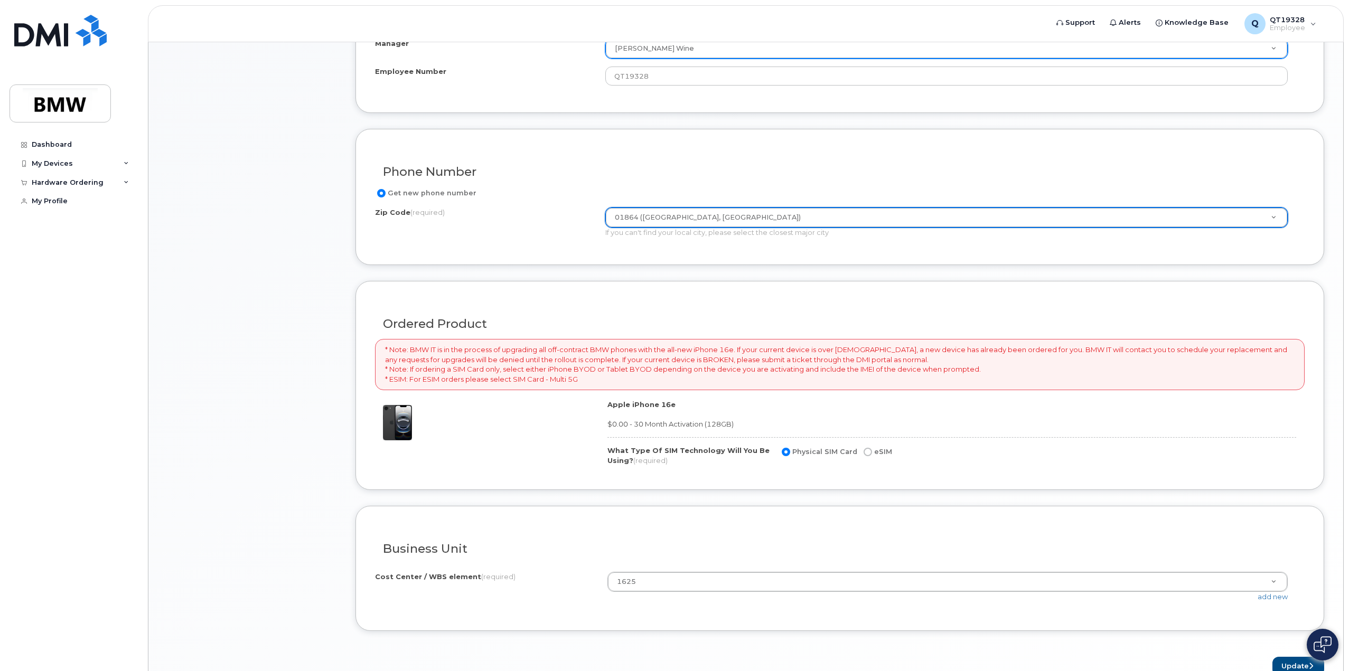
scroll to position [527, 0]
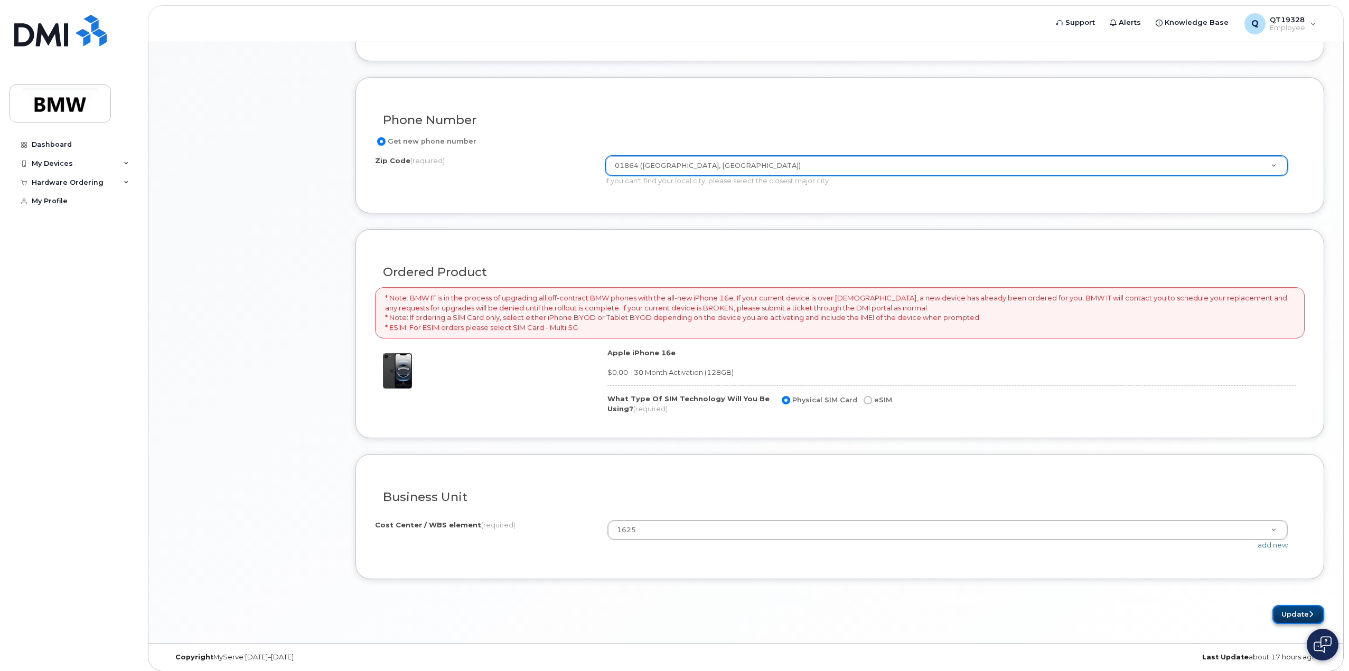
click at [1296, 610] on button "Update" at bounding box center [1299, 615] width 52 height 20
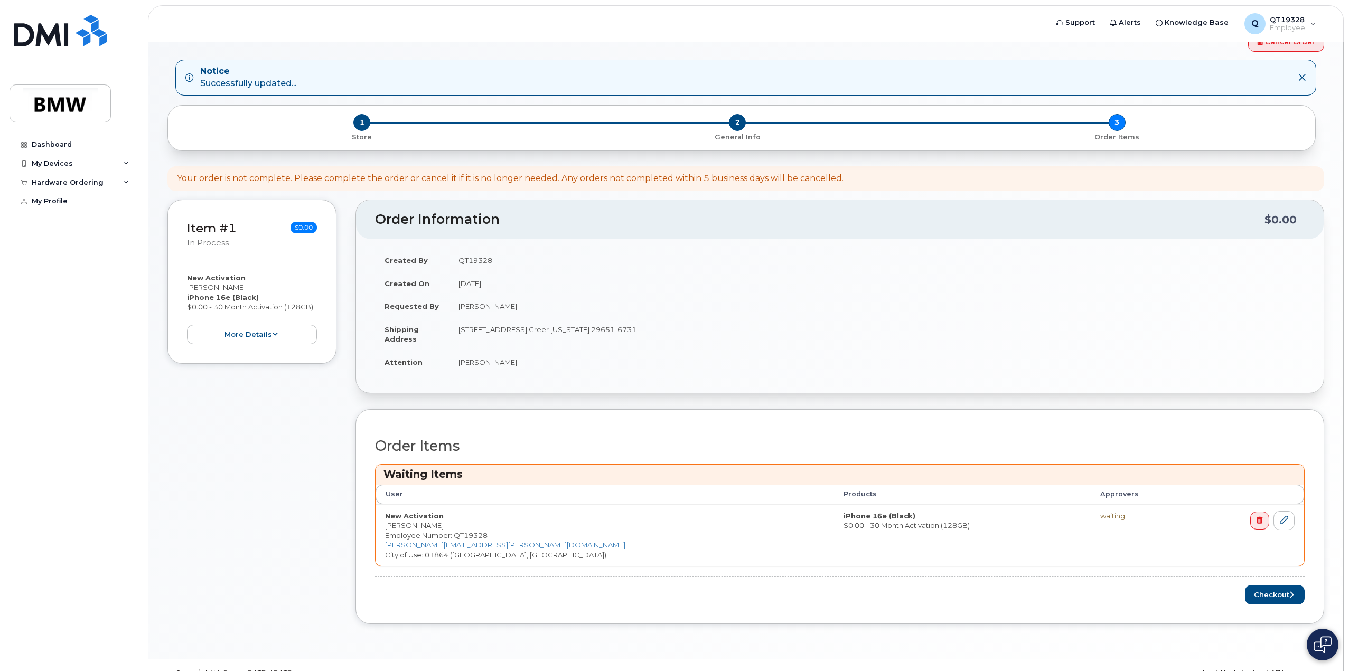
scroll to position [54, 0]
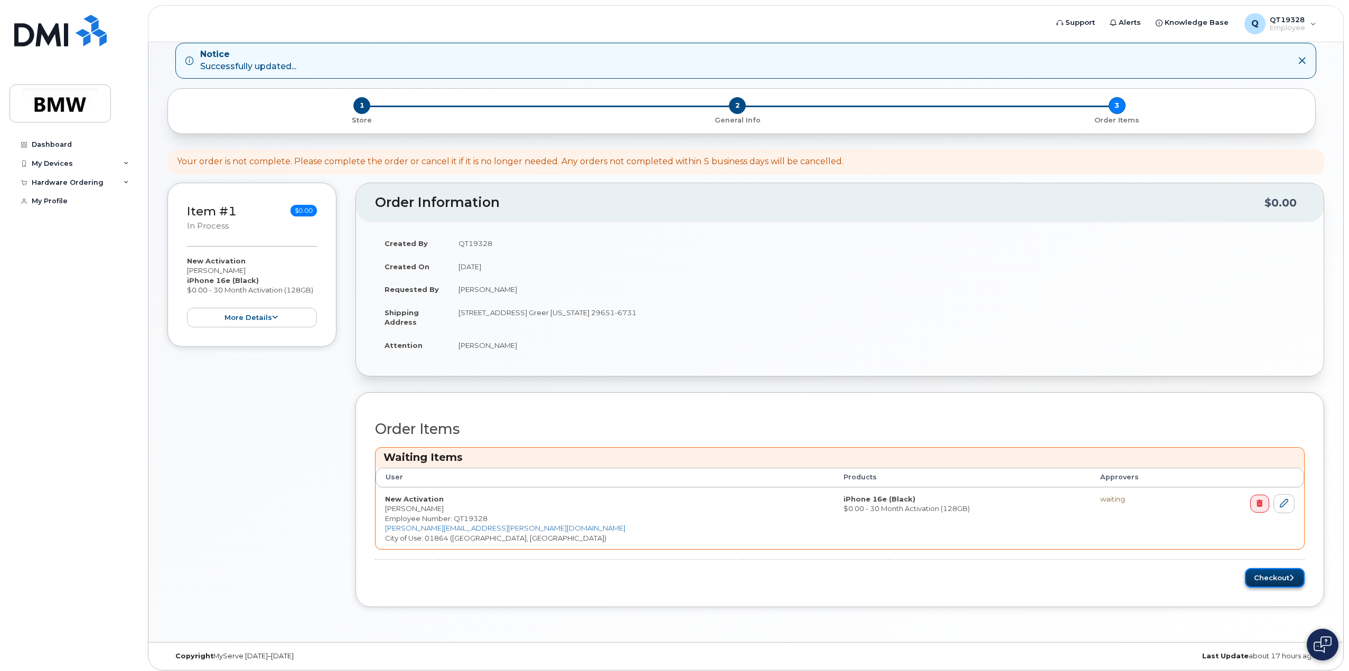
click at [1272, 573] on button "Checkout" at bounding box center [1275, 578] width 60 height 20
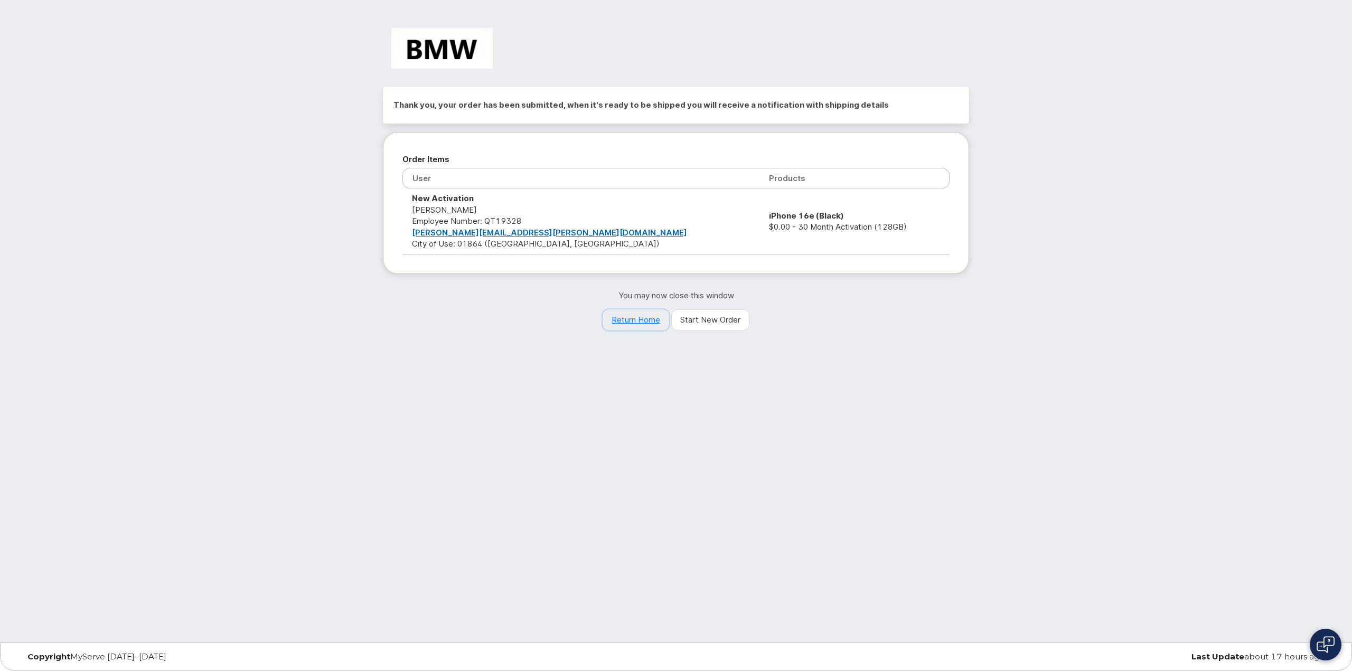
drag, startPoint x: 642, startPoint y: 320, endPoint x: 625, endPoint y: 323, distance: 17.7
click at [642, 320] on link "Return Home" at bounding box center [636, 320] width 67 height 21
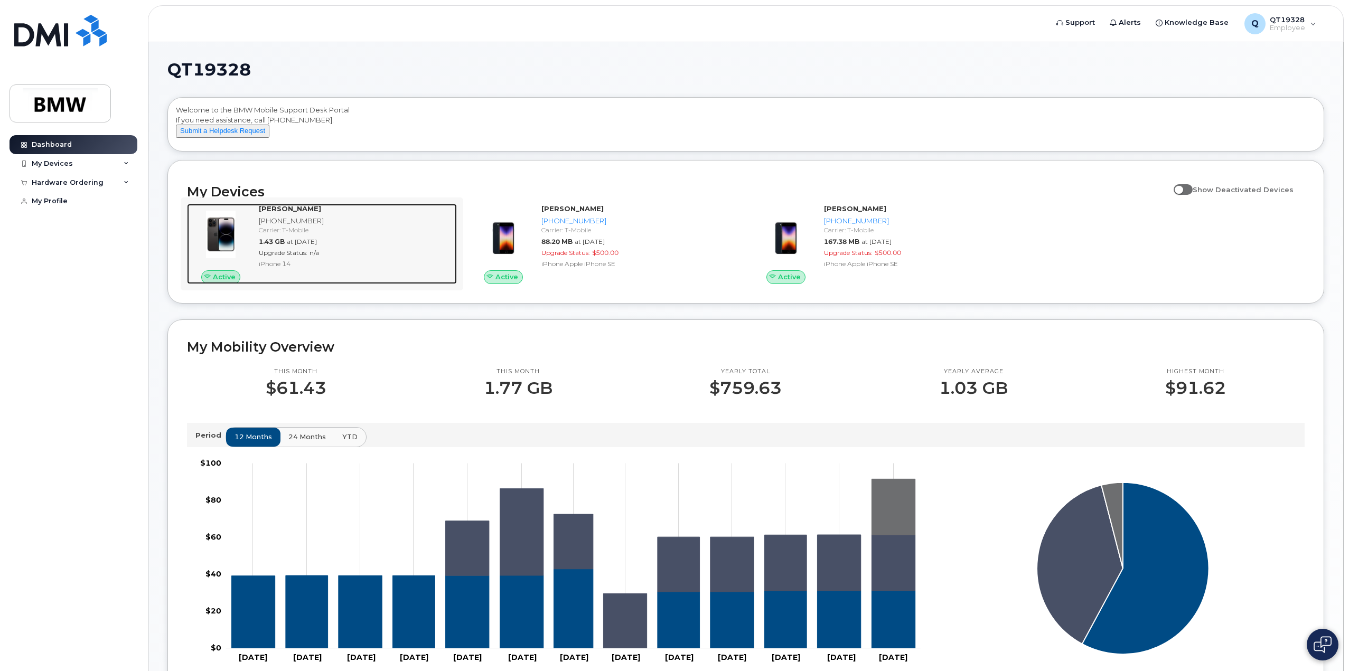
click at [299, 257] on span "Upgrade Status:" at bounding box center [283, 253] width 49 height 8
